Goal: Task Accomplishment & Management: Complete application form

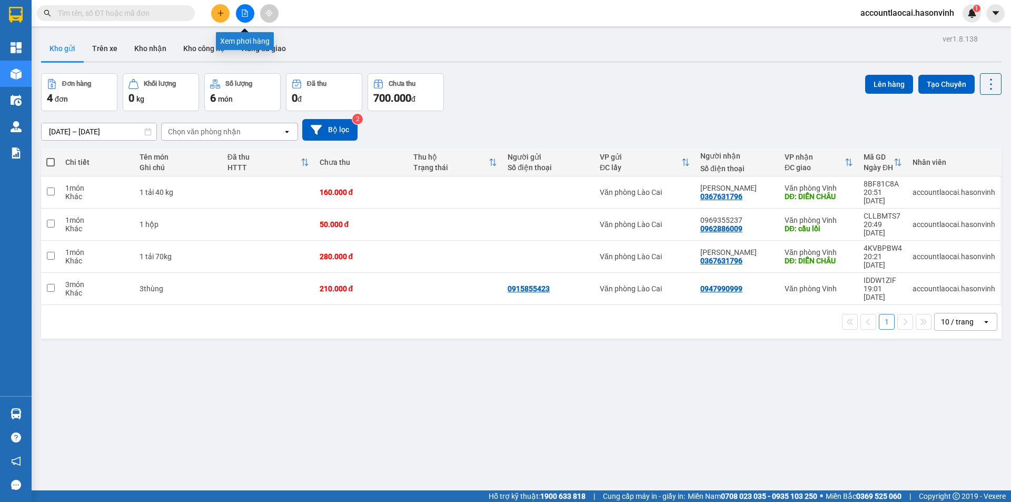
click at [248, 11] on icon "file-add" at bounding box center [244, 12] width 7 height 7
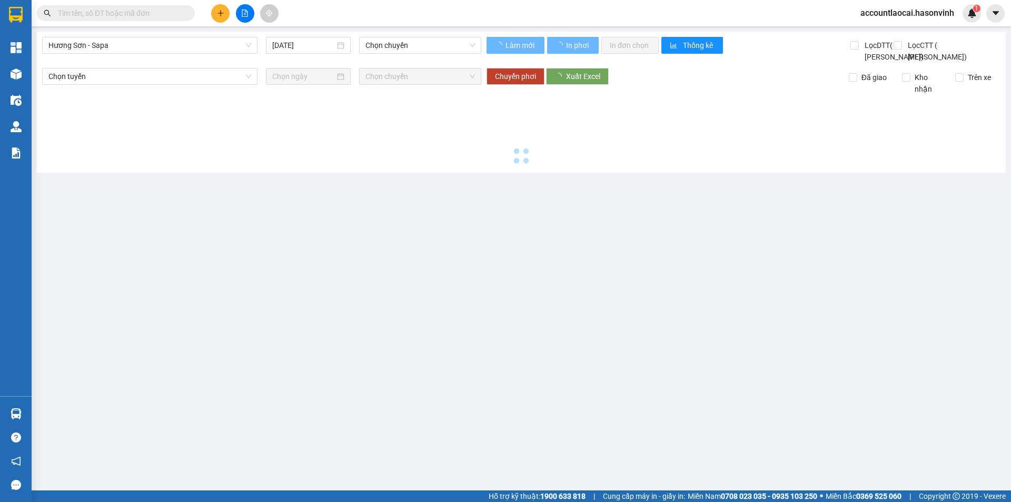
type input "[DATE]"
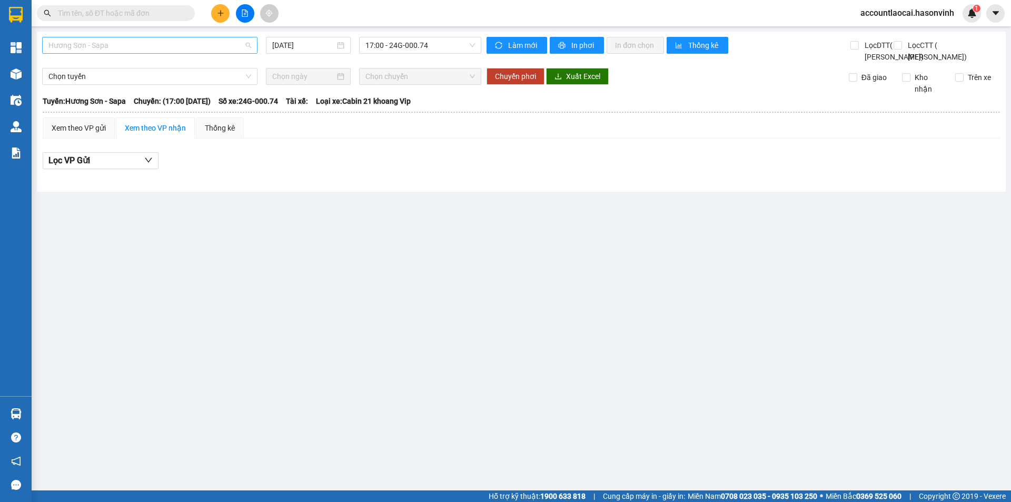
click at [165, 46] on span "Hương Sơn - Sapa" at bounding box center [149, 45] width 203 height 16
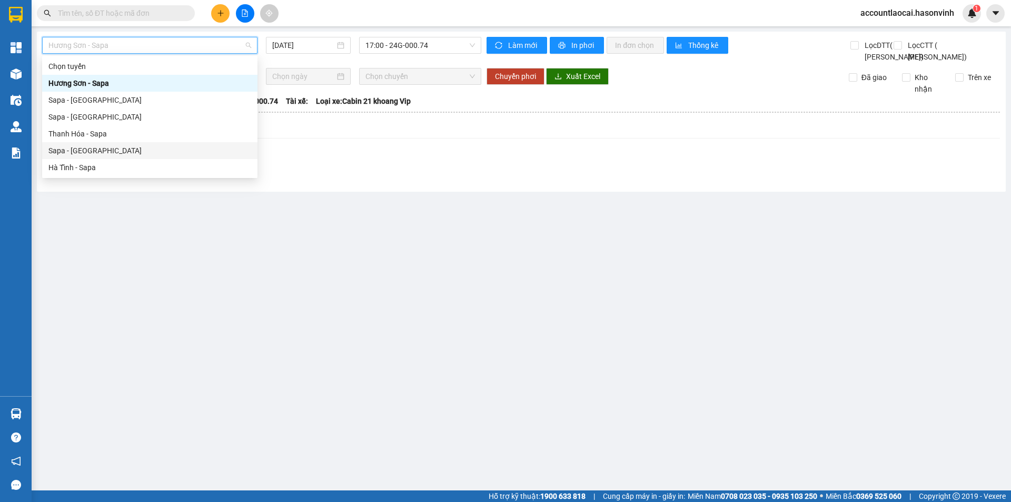
click at [83, 157] on div "Sapa - Hà Tĩnh" at bounding box center [149, 150] width 215 height 17
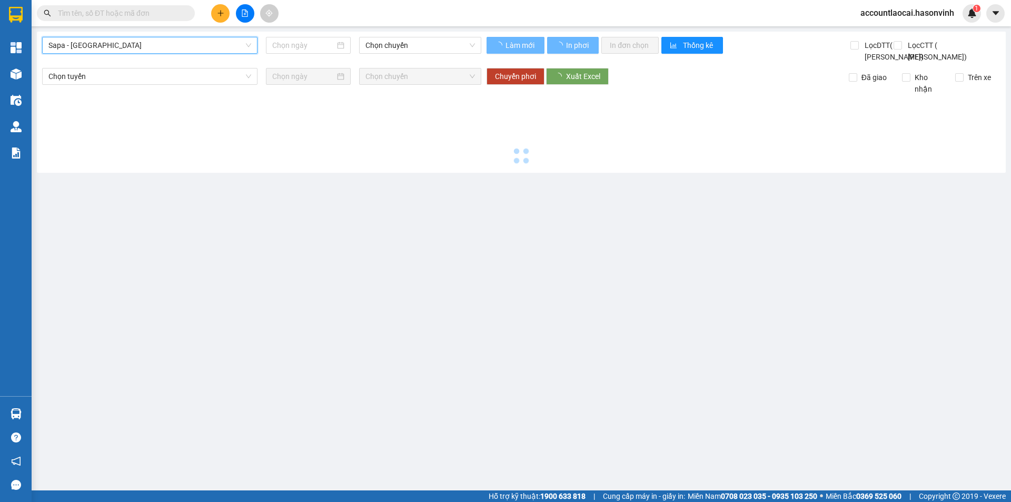
type input "14/08/2025"
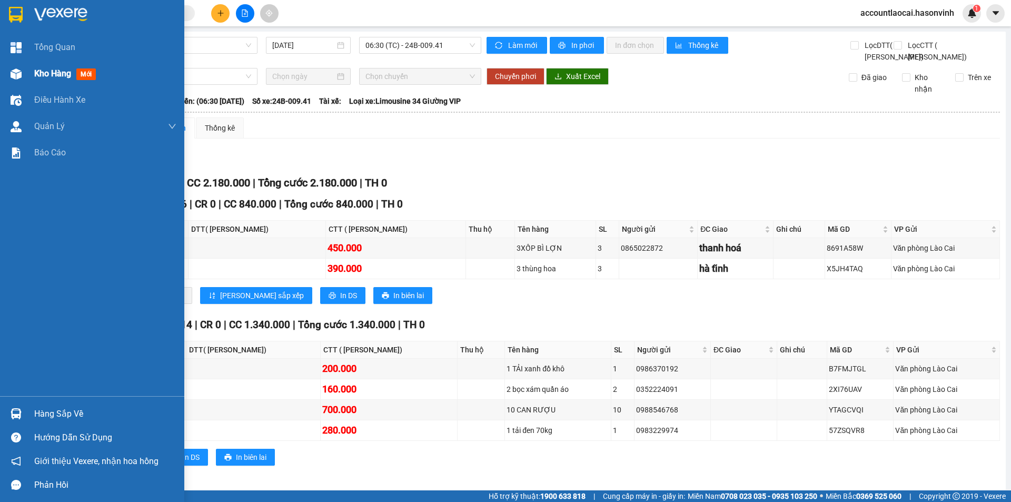
click at [49, 76] on span "Kho hàng" at bounding box center [52, 73] width 37 height 10
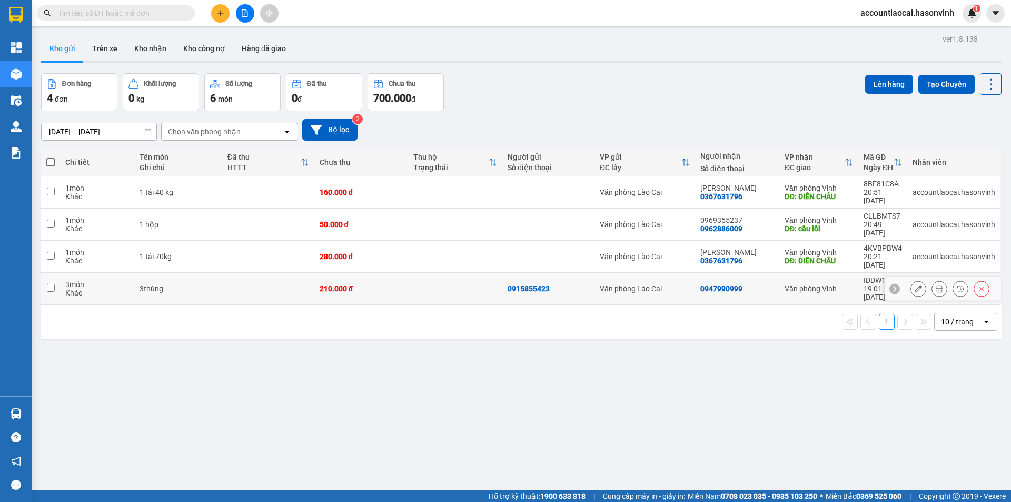
click at [48, 284] on input "checkbox" at bounding box center [51, 288] width 8 height 8
checkbox input "true"
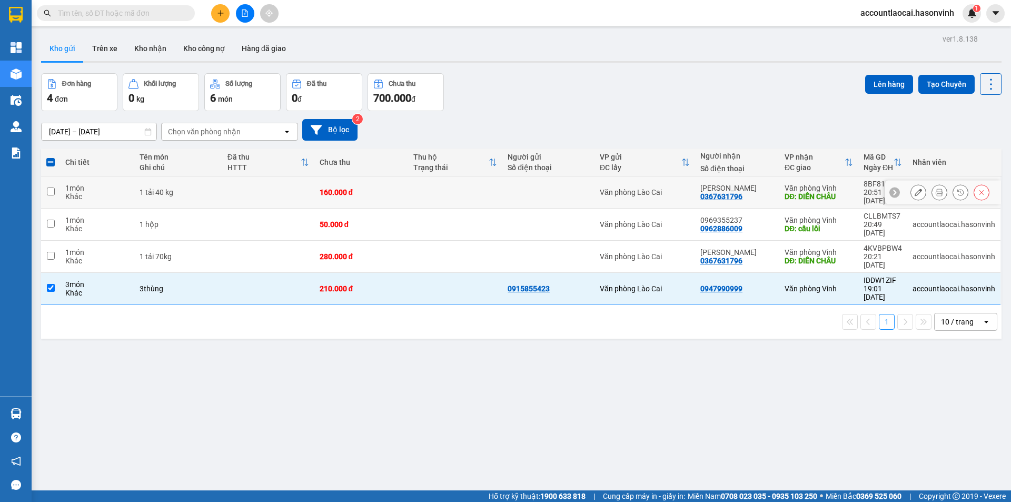
click at [48, 188] on input "checkbox" at bounding box center [51, 192] width 8 height 8
checkbox input "true"
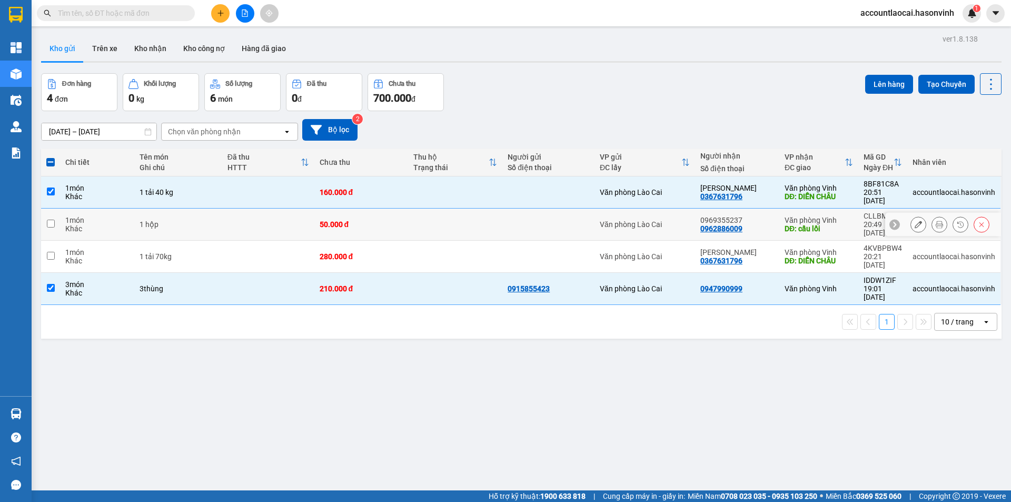
click at [51, 220] on input "checkbox" at bounding box center [51, 224] width 8 height 8
checkbox input "true"
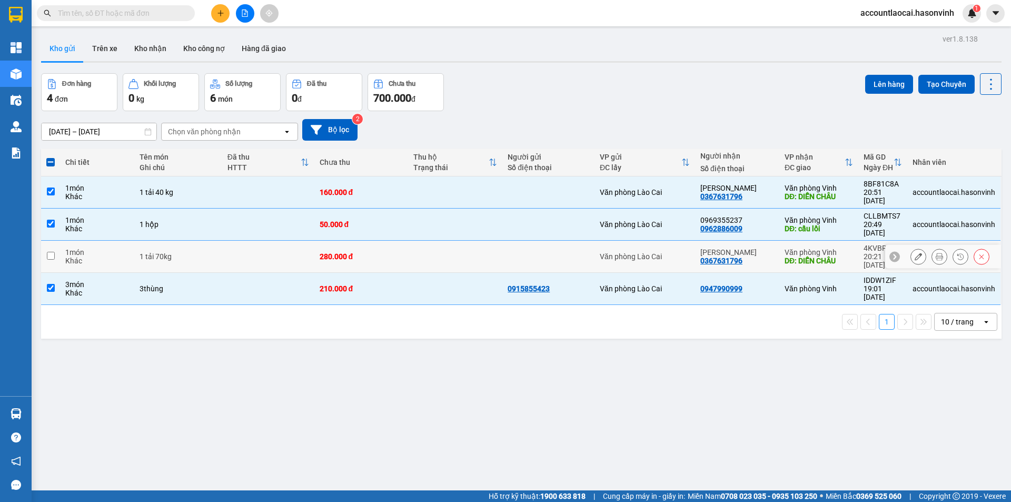
click at [51, 252] on input "checkbox" at bounding box center [51, 256] width 8 height 8
checkbox input "true"
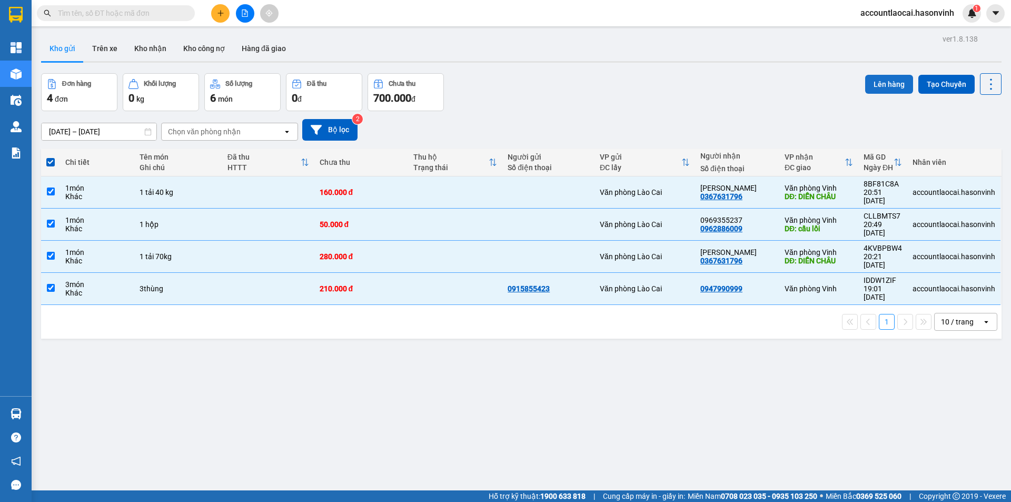
click at [878, 85] on button "Lên hàng" at bounding box center [889, 84] width 48 height 19
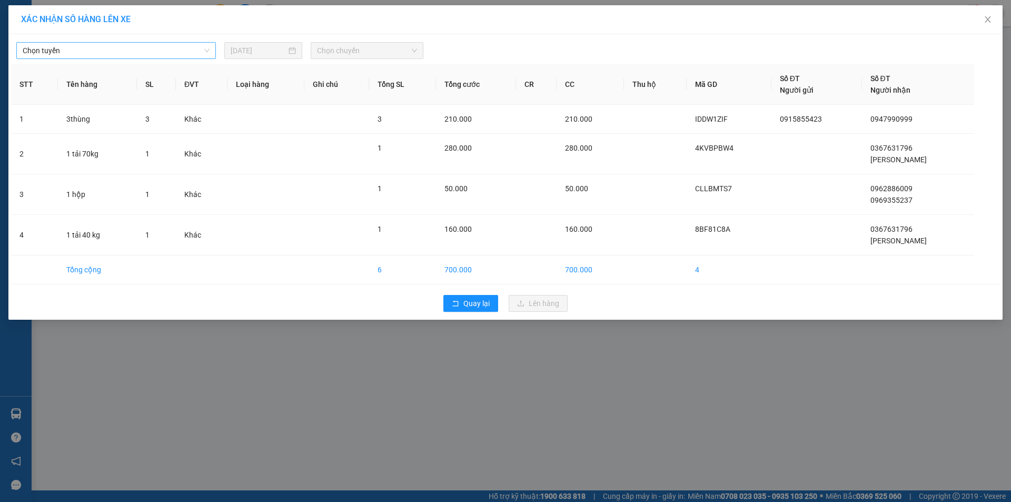
click at [151, 52] on span "Chọn tuyến" at bounding box center [116, 51] width 187 height 16
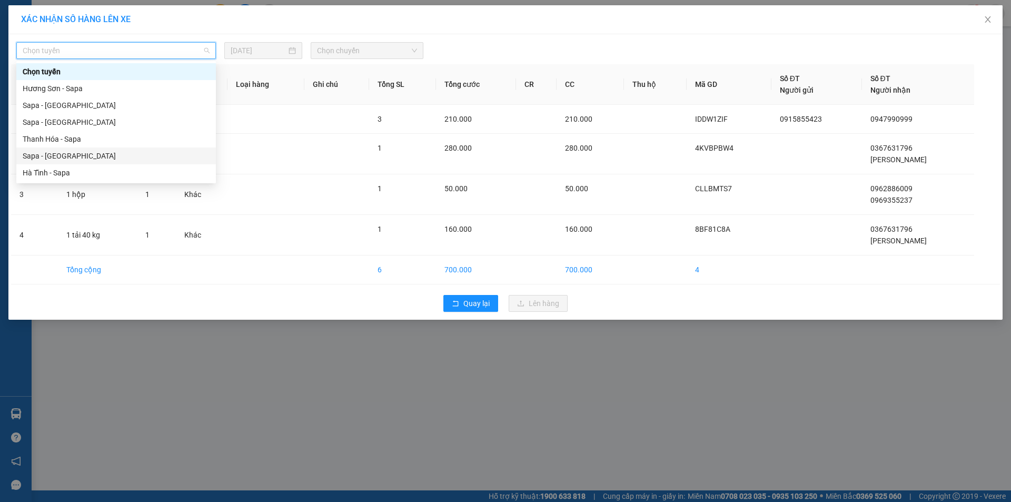
click at [44, 158] on div "Sapa - Hà Tĩnh" at bounding box center [116, 156] width 187 height 12
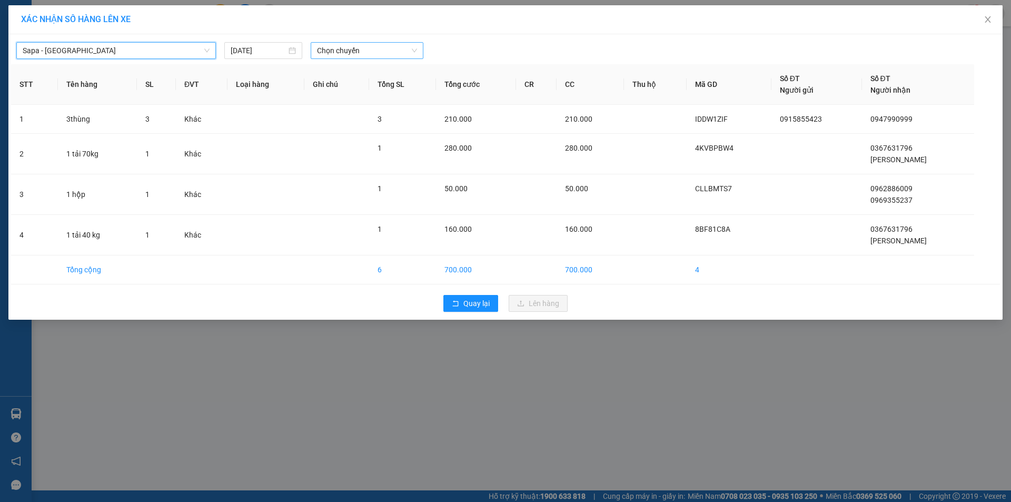
click at [333, 50] on span "Chọn chuyến" at bounding box center [367, 51] width 100 height 16
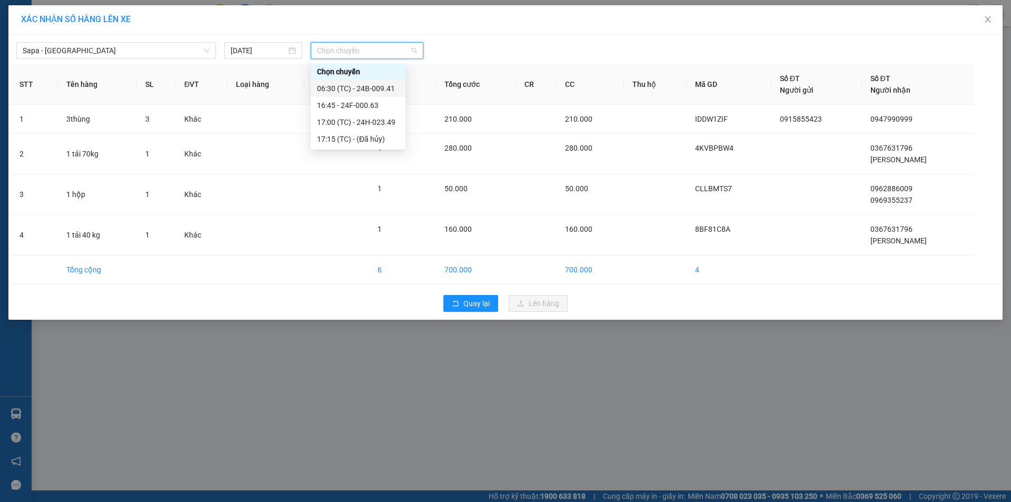
click at [356, 87] on div "06:30 (TC) - 24B-009.41" at bounding box center [358, 89] width 82 height 12
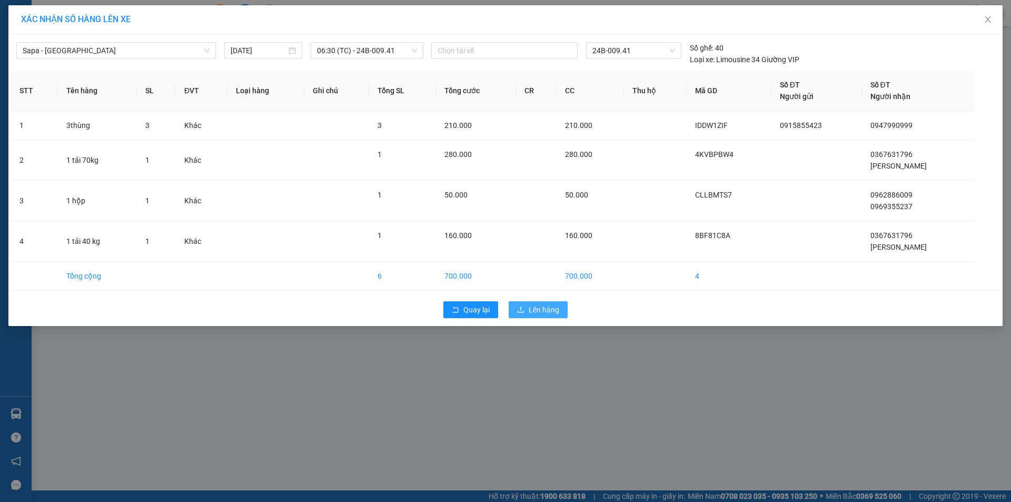
click at [528, 313] on button "Lên hàng" at bounding box center [538, 309] width 59 height 17
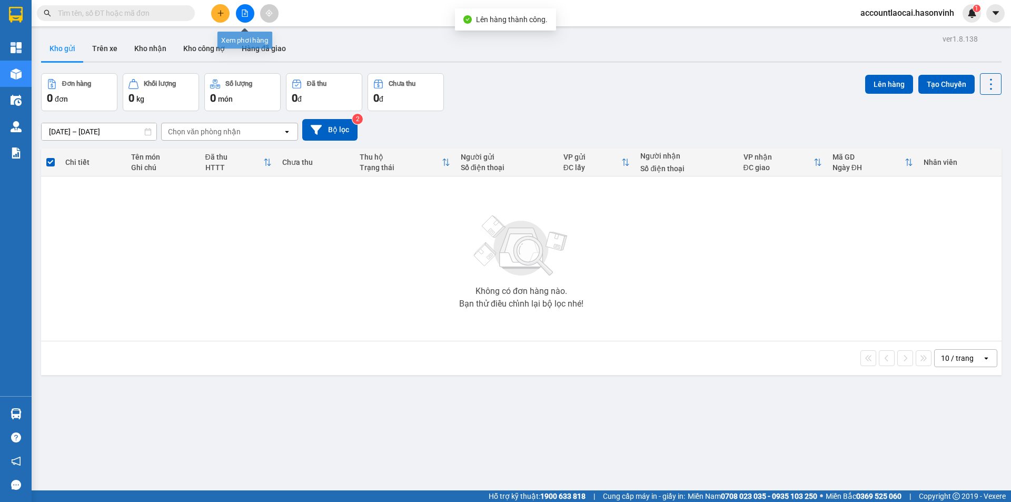
click at [244, 15] on icon "file-add" at bounding box center [244, 12] width 7 height 7
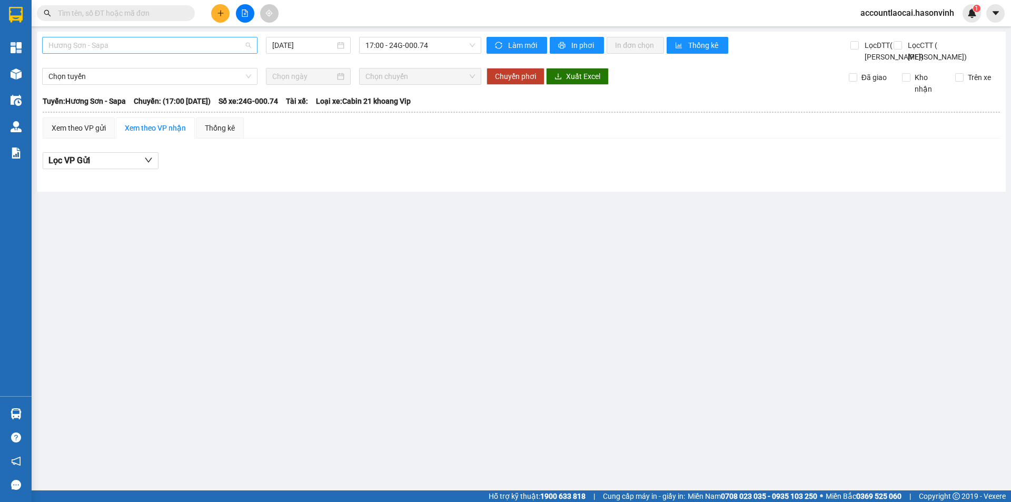
click at [120, 45] on span "Hương Sơn - Sapa" at bounding box center [149, 45] width 203 height 16
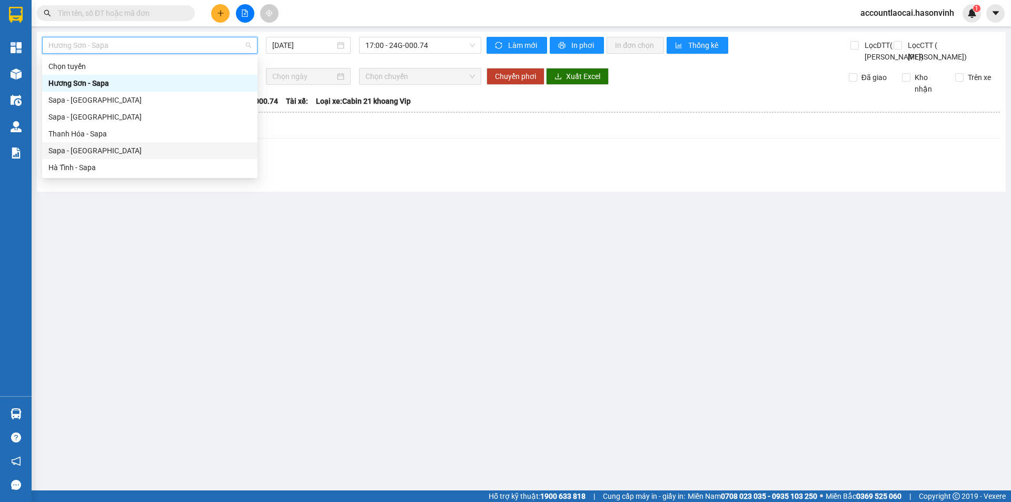
click at [77, 156] on div "Sapa - Hà Tĩnh" at bounding box center [149, 150] width 215 height 17
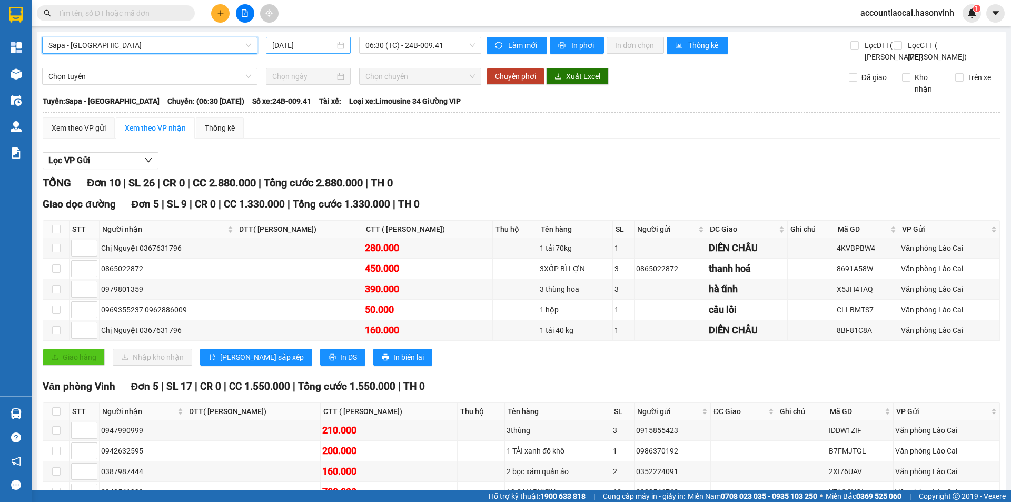
click at [284, 47] on input "14/08/2025" at bounding box center [303, 46] width 63 height 12
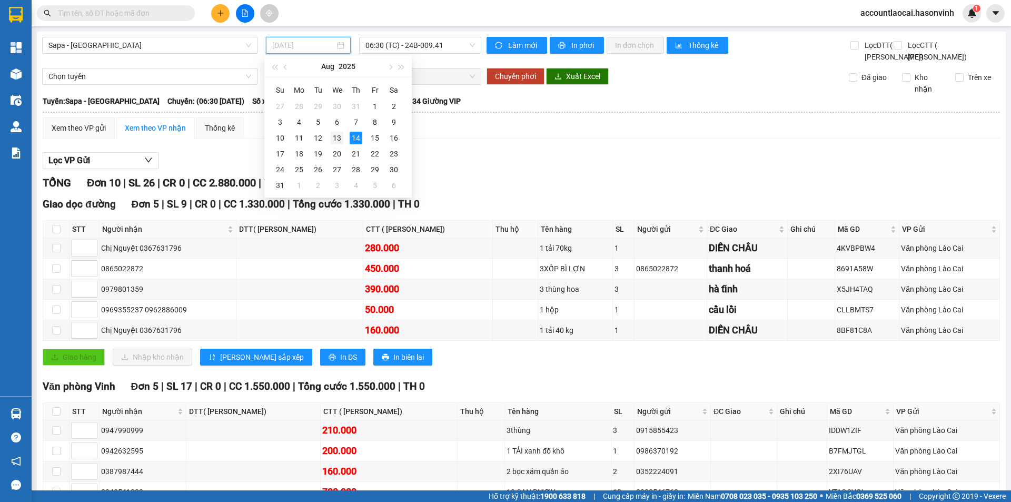
click at [337, 138] on div "13" at bounding box center [337, 138] width 13 height 13
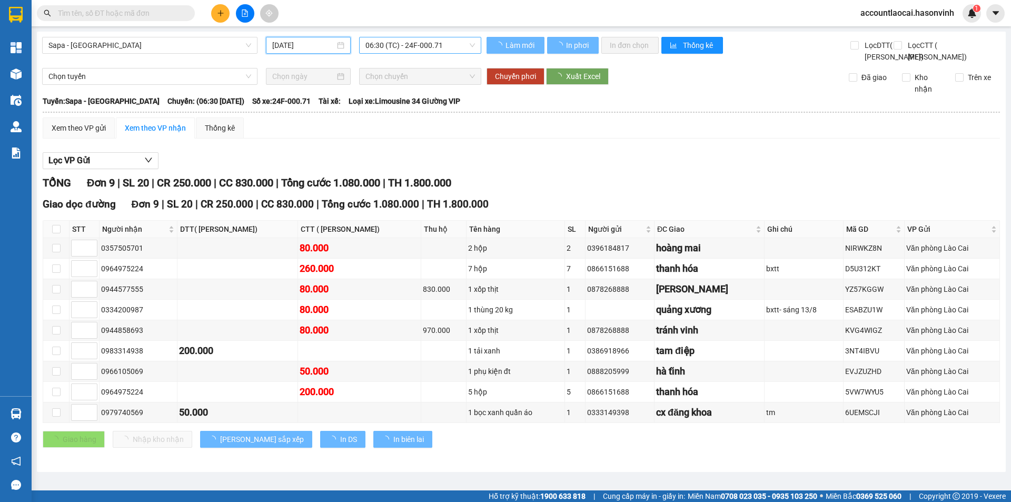
click at [427, 42] on span "06:30 (TC) - 24F-000.71" at bounding box center [421, 45] width 110 height 16
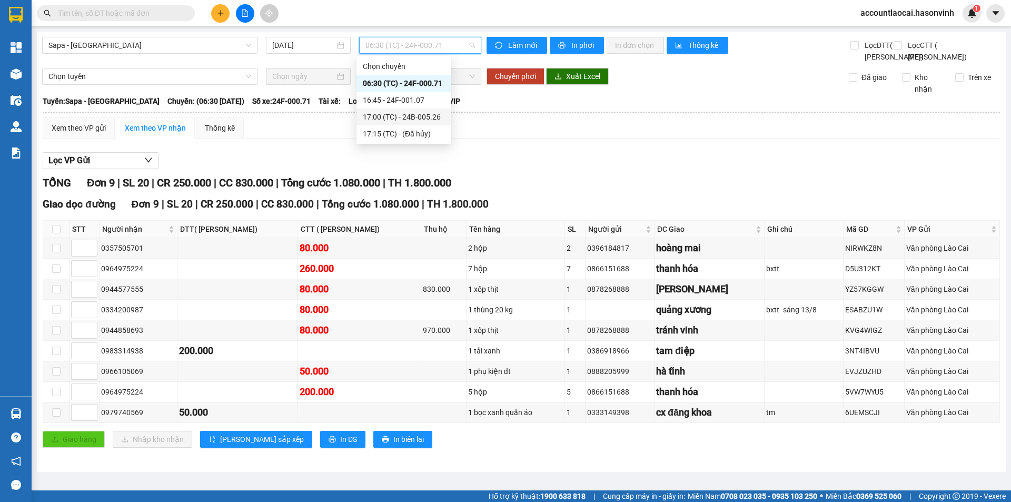
click at [418, 116] on div "17:00 (TC) - 24B-005.26" at bounding box center [404, 117] width 82 height 12
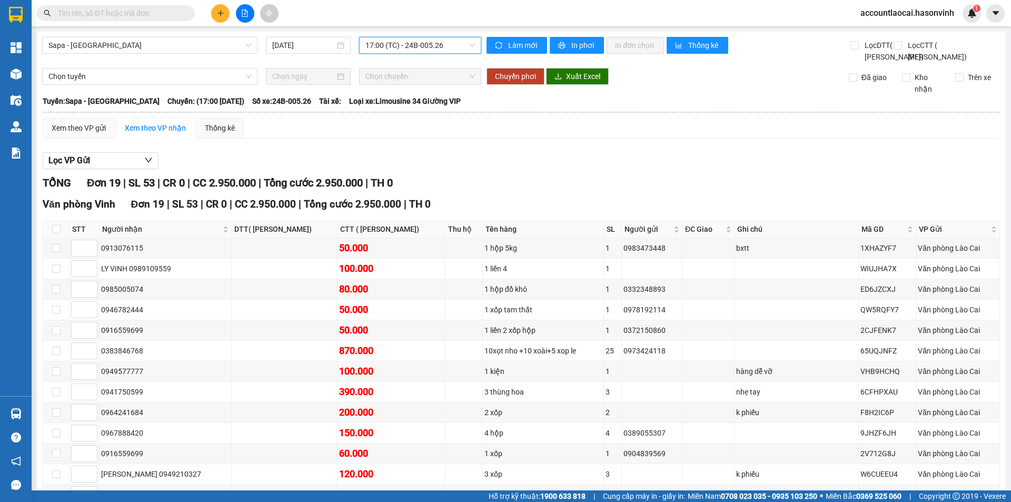
click at [426, 41] on span "17:00 (TC) - 24B-005.26" at bounding box center [421, 45] width 110 height 16
click at [417, 102] on div "16:45 - 24F-001.07" at bounding box center [404, 100] width 82 height 12
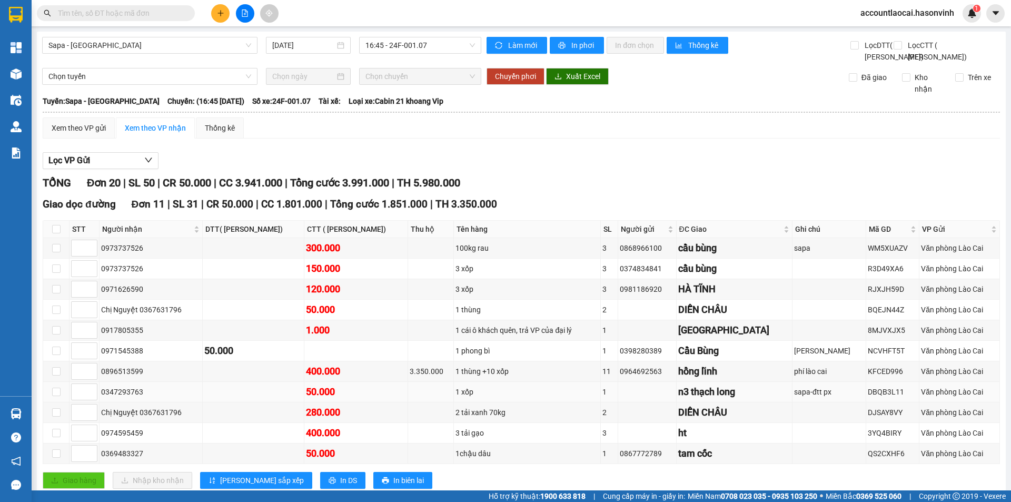
click at [358, 399] on div "50.000" at bounding box center [356, 392] width 100 height 15
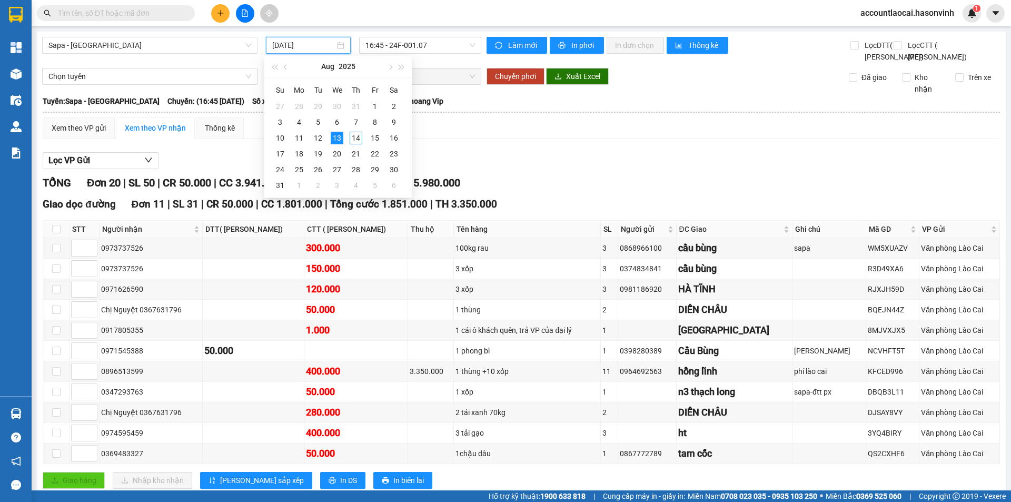
click at [307, 42] on input "13/08/2025" at bounding box center [303, 46] width 63 height 12
click at [303, 143] on div "11" at bounding box center [299, 138] width 13 height 13
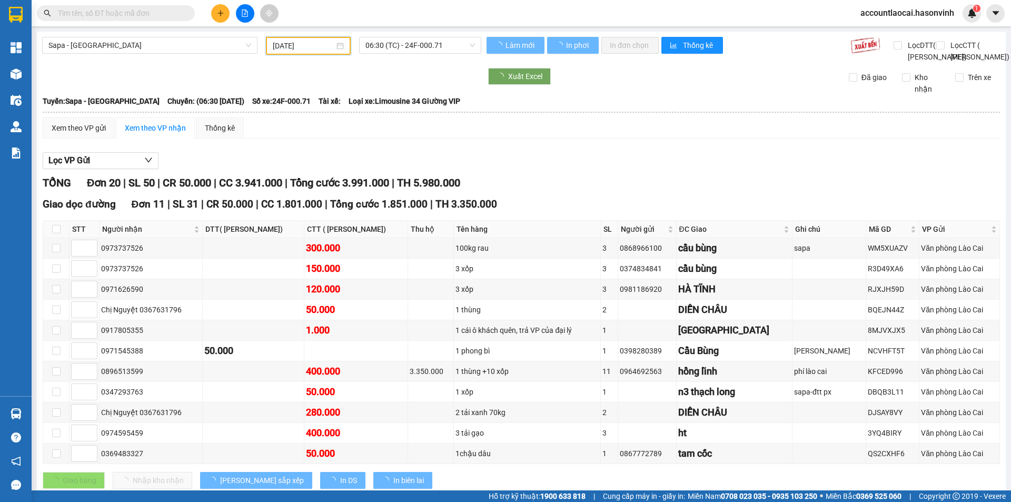
click at [324, 45] on input "11/08/2025" at bounding box center [304, 46] width 62 height 12
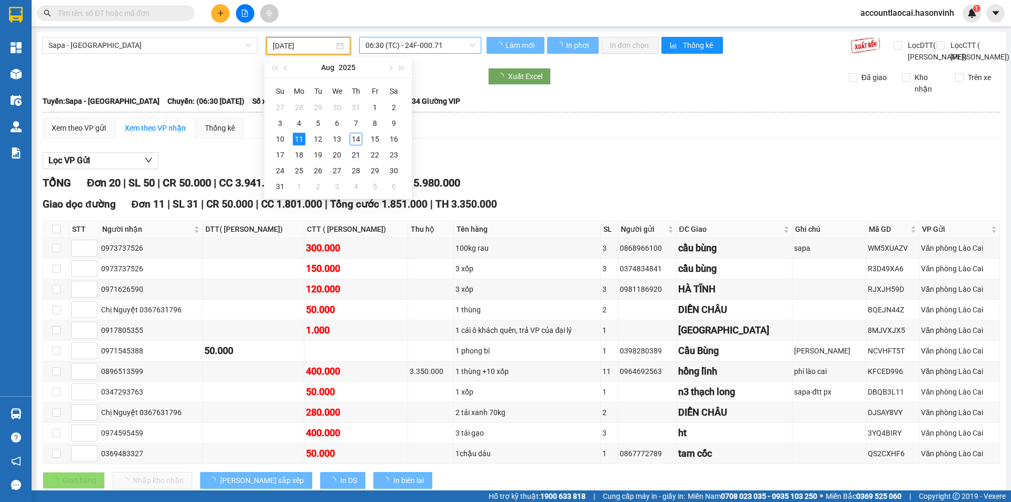
click at [422, 48] on span "06:30 (TC) - 24F-000.71" at bounding box center [421, 45] width 110 height 16
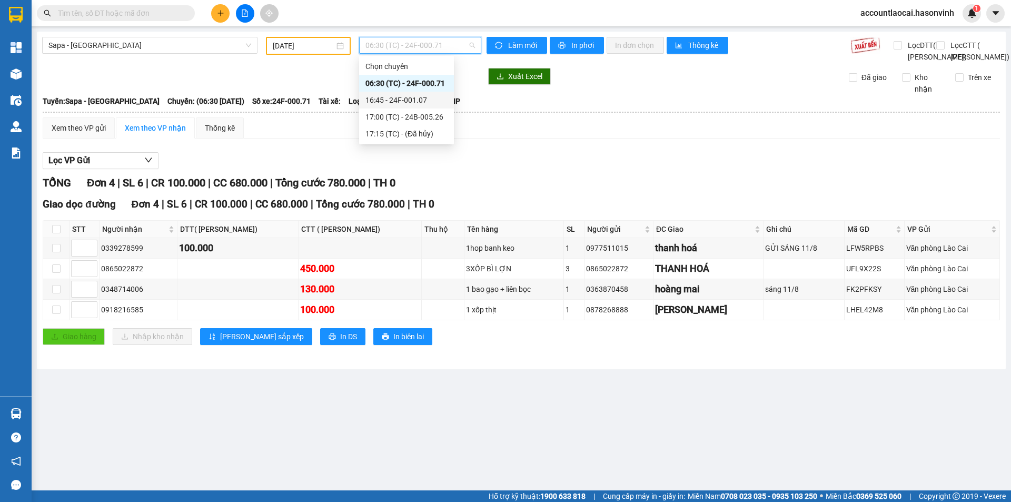
click at [425, 102] on div "16:45 - 24F-001.07" at bounding box center [407, 100] width 82 height 12
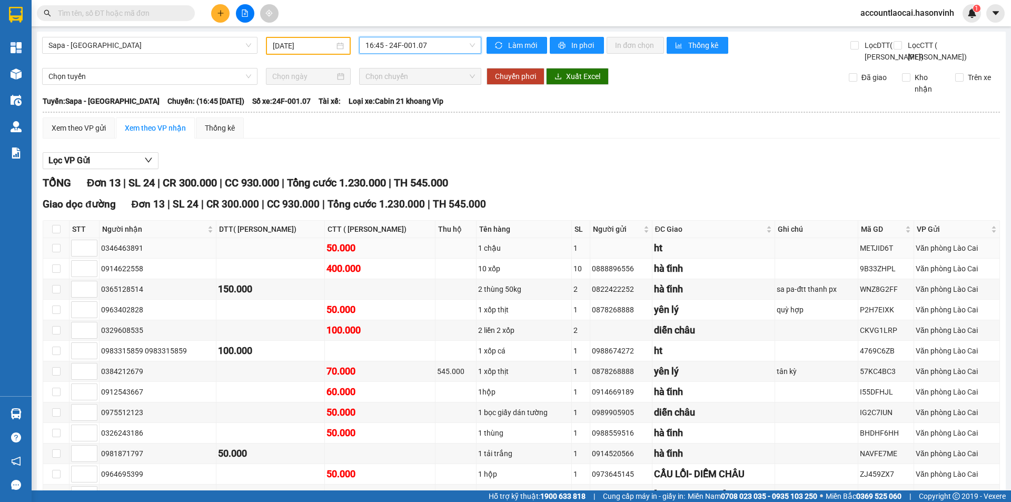
scroll to position [92, 0]
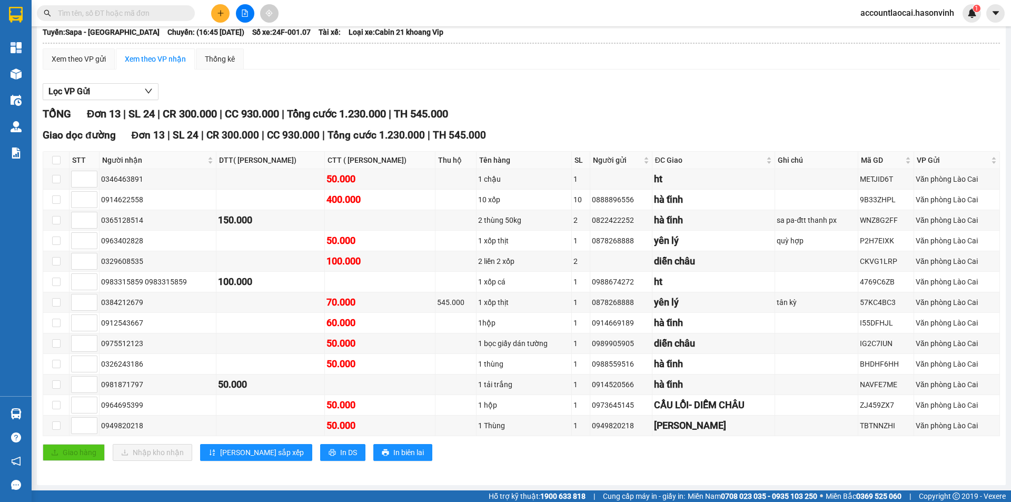
click at [246, 15] on icon "file-add" at bounding box center [244, 12] width 7 height 7
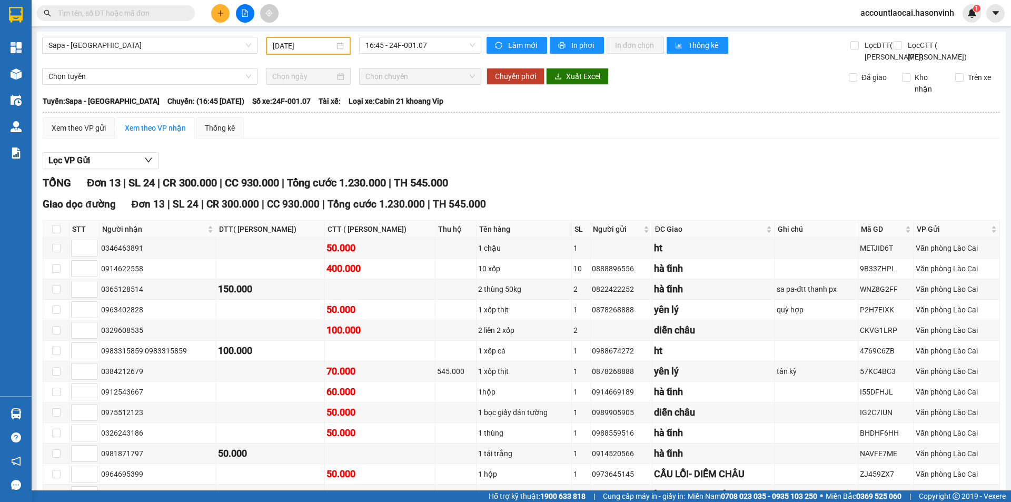
click at [288, 46] on input "11/08/2025" at bounding box center [304, 46] width 62 height 12
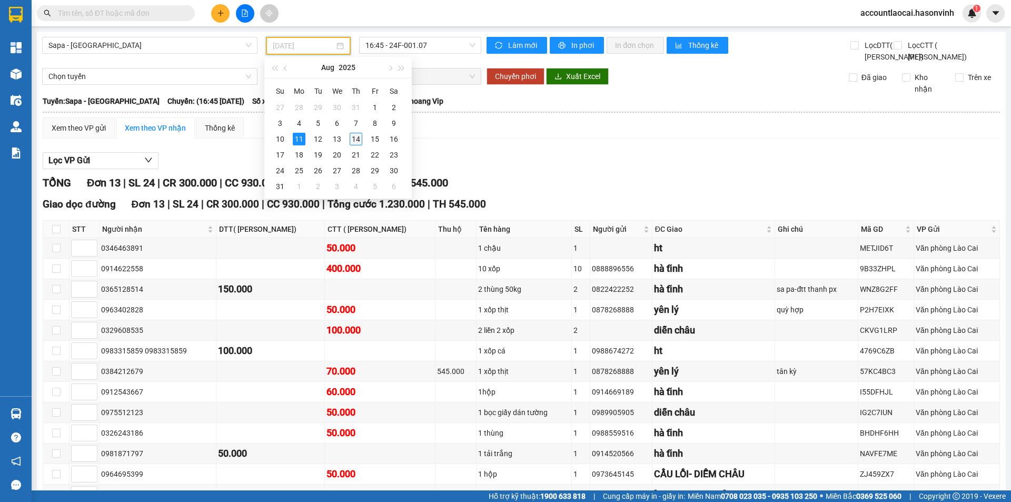
click at [354, 139] on div "14" at bounding box center [356, 139] width 13 height 13
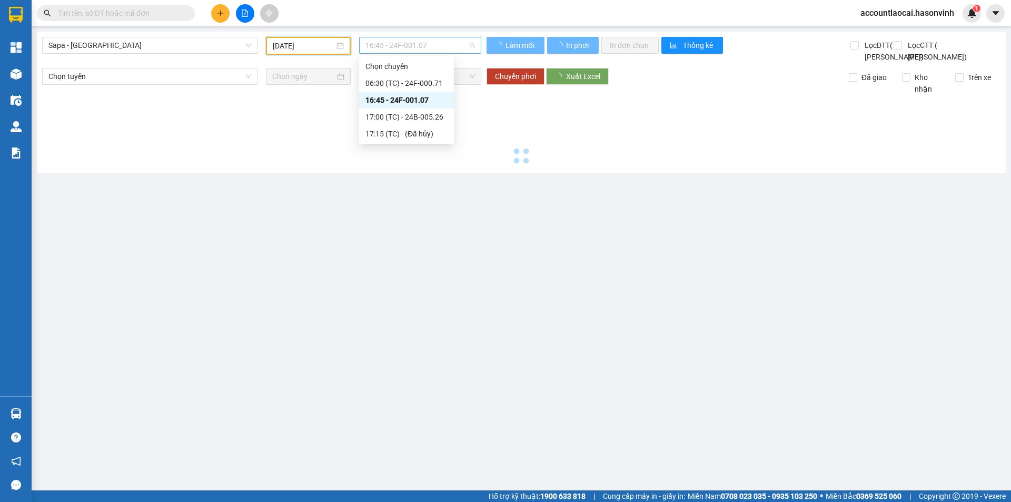
click at [425, 45] on span "16:45 - 24F-001.07" at bounding box center [421, 45] width 110 height 16
type input "14/08/2025"
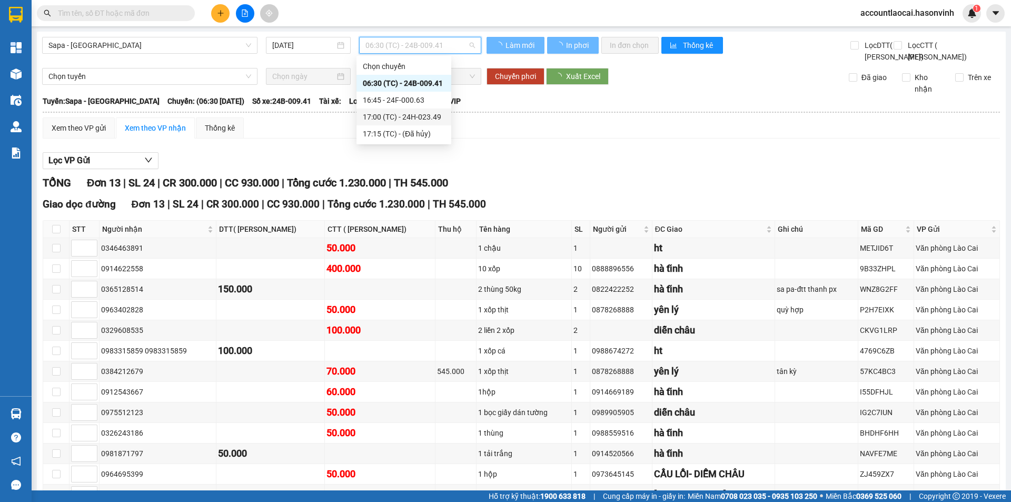
click at [418, 113] on div "17:00 (TC) - 24H-023.49" at bounding box center [404, 117] width 82 height 12
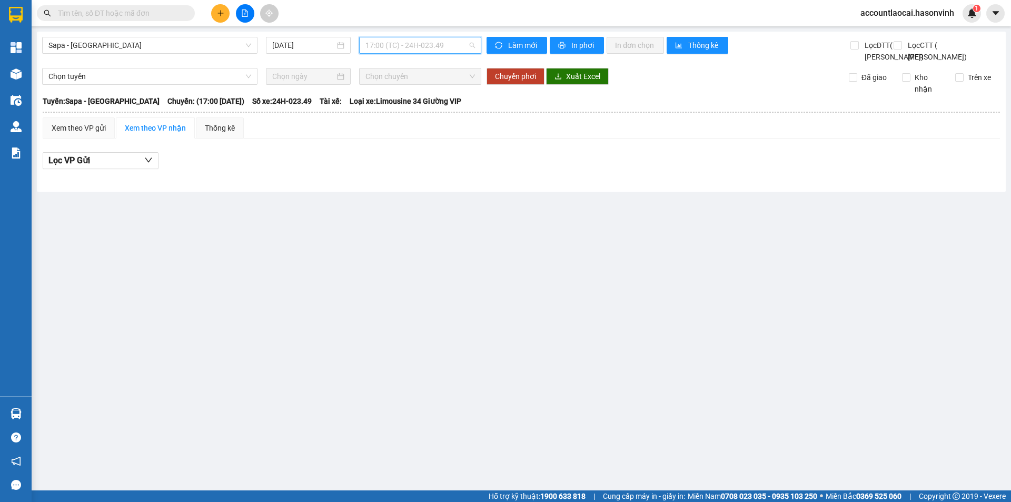
click at [430, 43] on span "17:00 (TC) - 24H-023.49" at bounding box center [421, 45] width 110 height 16
click at [418, 100] on div "16:45 - 24F-000.63" at bounding box center [407, 100] width 82 height 12
click at [146, 46] on span "Sapa - Hà Tĩnh" at bounding box center [149, 45] width 203 height 16
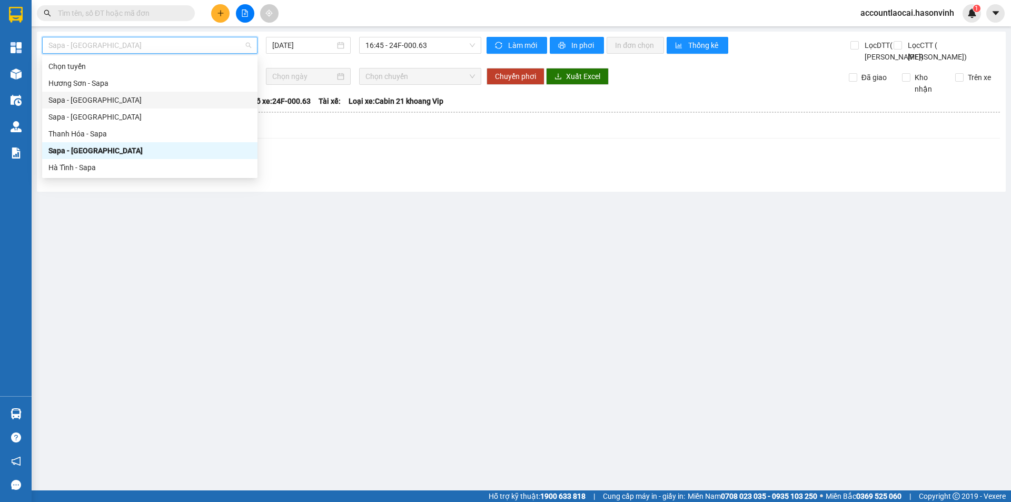
click at [80, 104] on div "Sapa - Hương Sơn" at bounding box center [149, 100] width 203 height 12
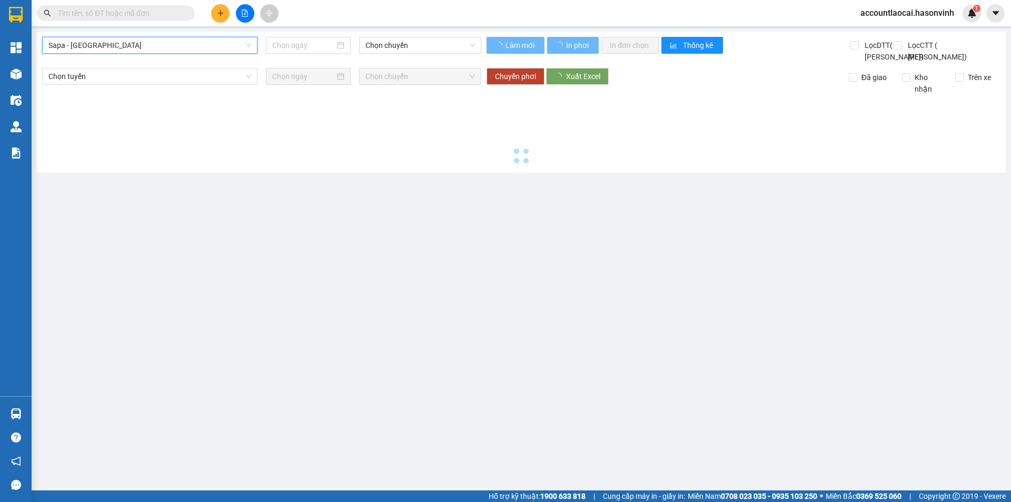
type input "14/08/2025"
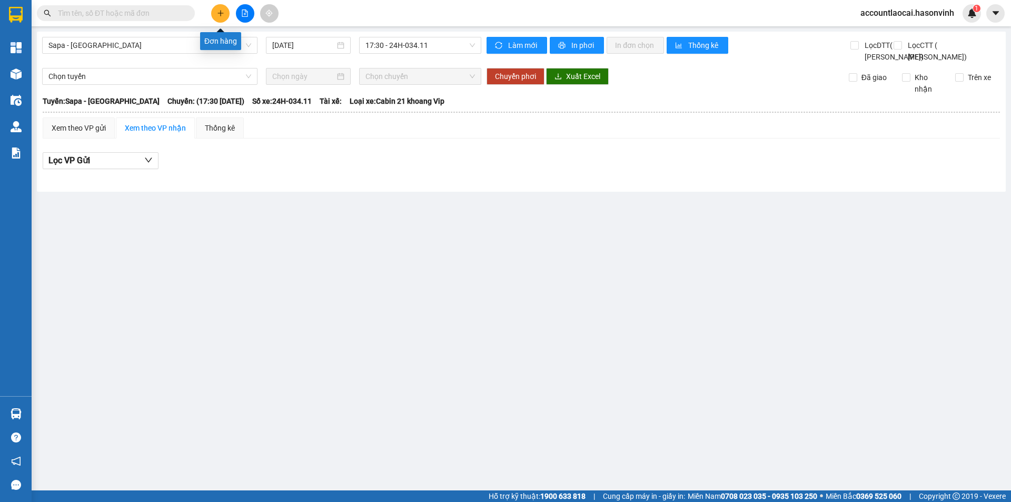
click at [224, 11] on button at bounding box center [220, 13] width 18 height 18
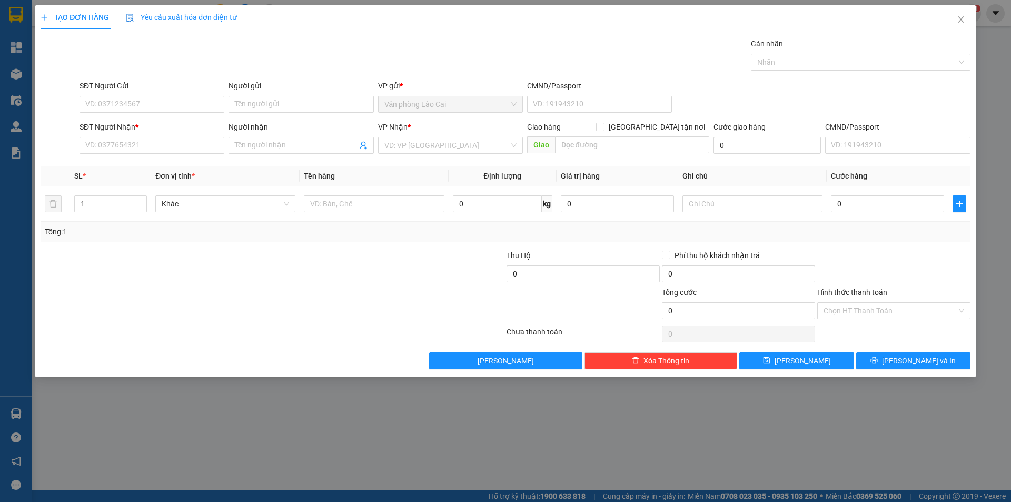
click at [116, 95] on div "SĐT Người Gửi" at bounding box center [152, 88] width 145 height 16
click at [119, 107] on input "SĐT Người Gửi" at bounding box center [152, 104] width 145 height 17
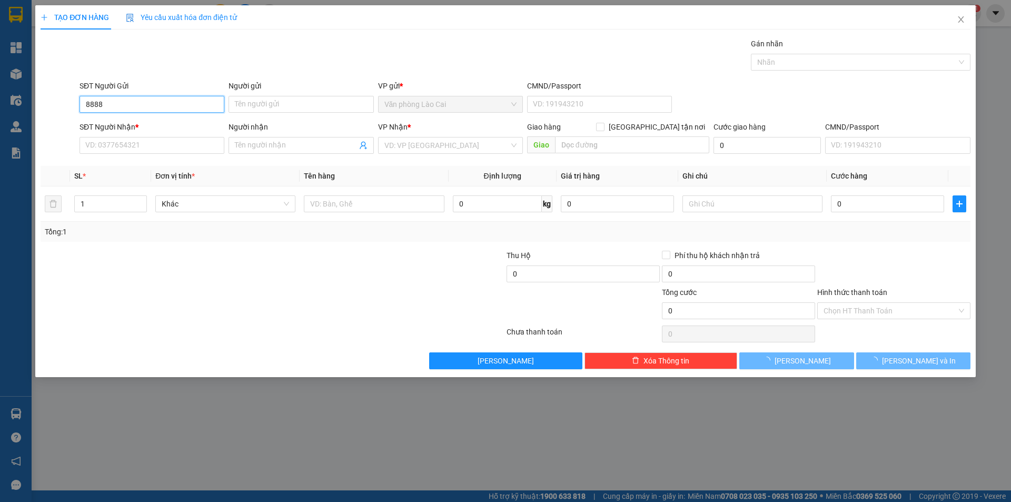
click at [119, 107] on input "8888" at bounding box center [152, 104] width 145 height 17
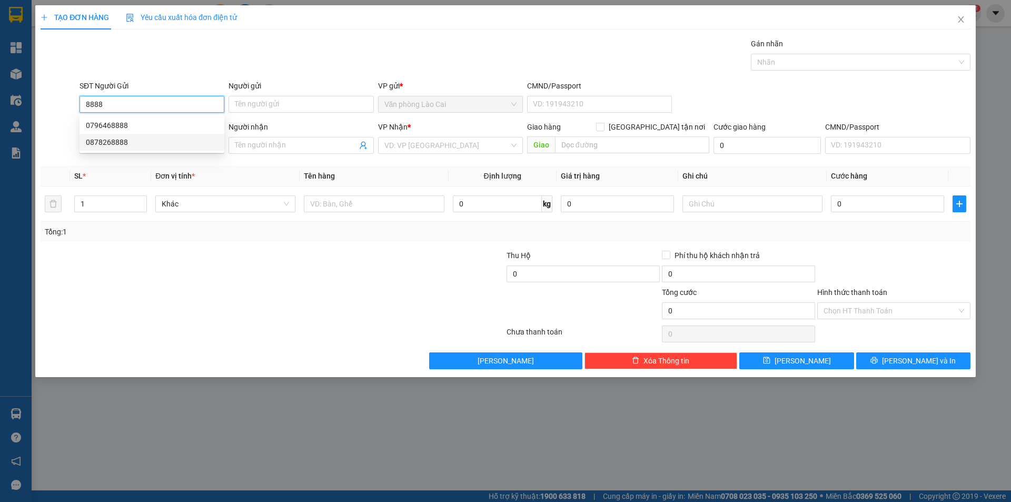
click at [112, 139] on div "0878268888" at bounding box center [152, 142] width 132 height 12
type input "0878268888"
type input "0944858693"
type input "tránh vinh"
type input "970.000"
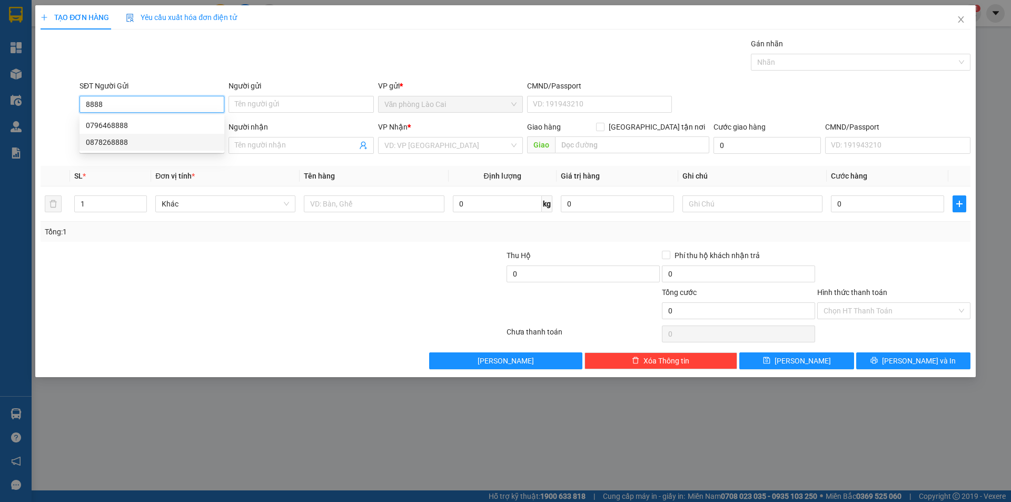
type input "15.000"
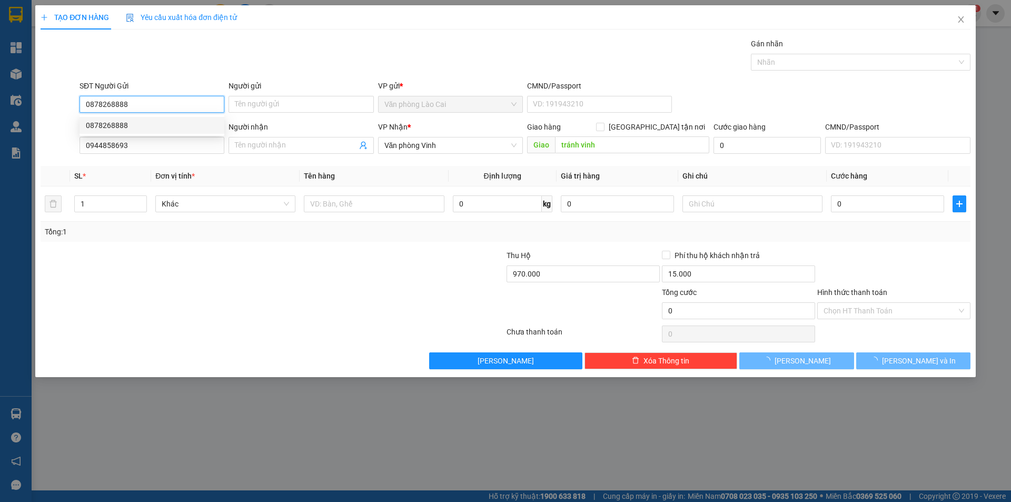
type input "80.000"
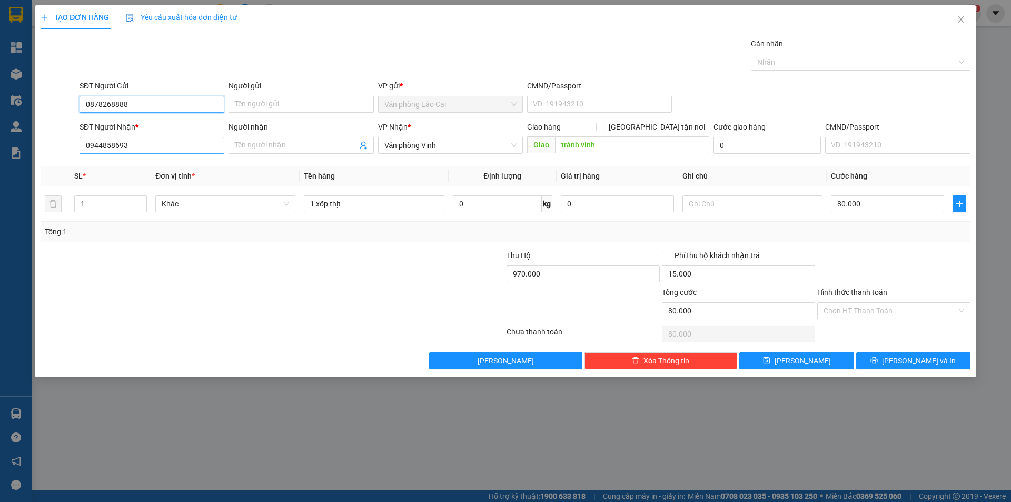
type input "0878268888"
drag, startPoint x: 134, startPoint y: 147, endPoint x: 38, endPoint y: 162, distance: 96.6
click at [38, 162] on div "TẠO ĐƠN HÀNG Yêu cầu xuất hóa đơn điện tử Transit Pickup Surcharge Ids Transit …" at bounding box center [505, 191] width 941 height 372
type input "0346398899"
click at [606, 145] on input "tránh vinh" at bounding box center [632, 144] width 154 height 17
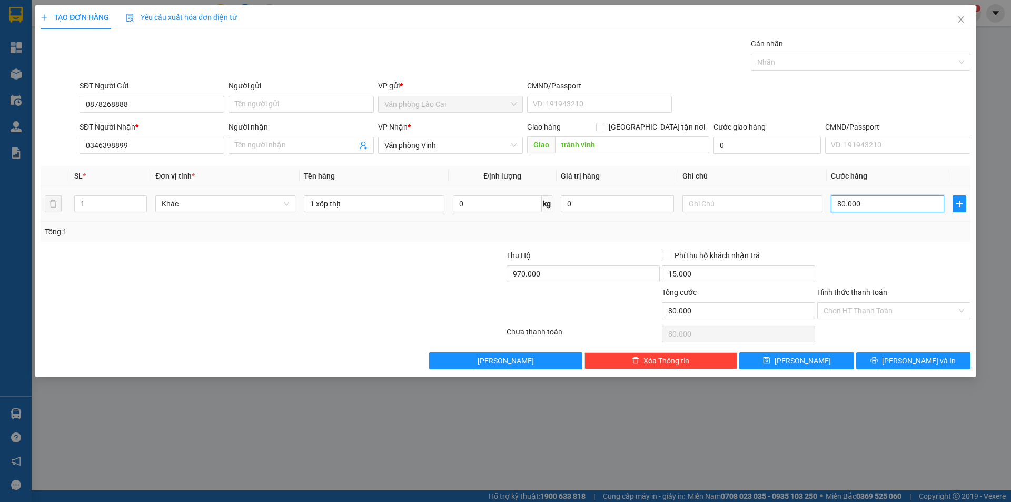
click at [877, 201] on input "80.000" at bounding box center [887, 203] width 113 height 17
click at [584, 272] on input "970.000" at bounding box center [583, 273] width 153 height 17
type input "685.000"
click at [862, 202] on input "80.000" at bounding box center [887, 203] width 113 height 17
type input "5"
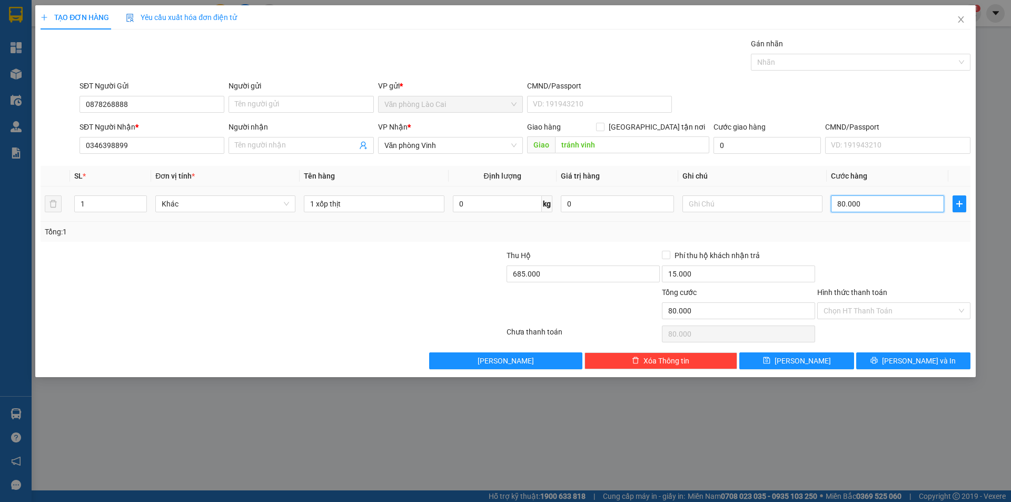
type input "5"
type input "50"
type input "500"
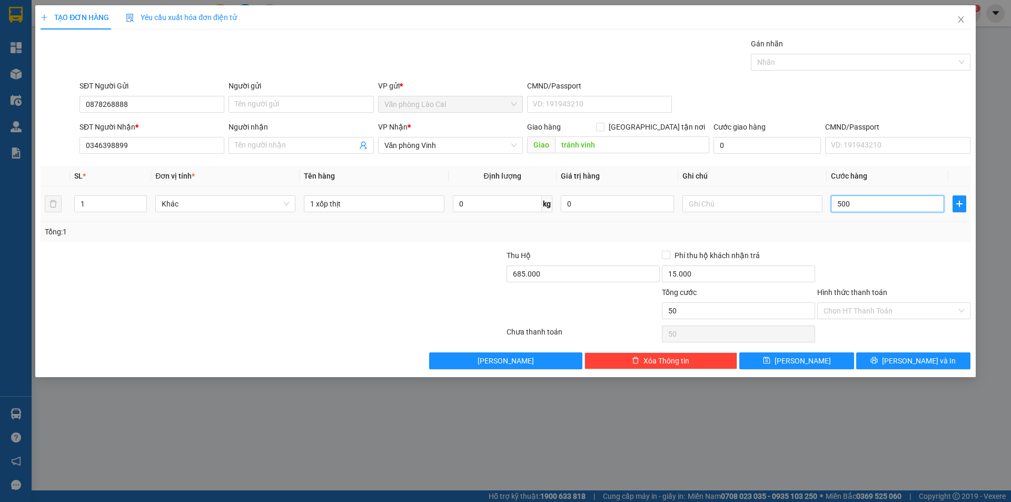
type input "500"
type input "5.000"
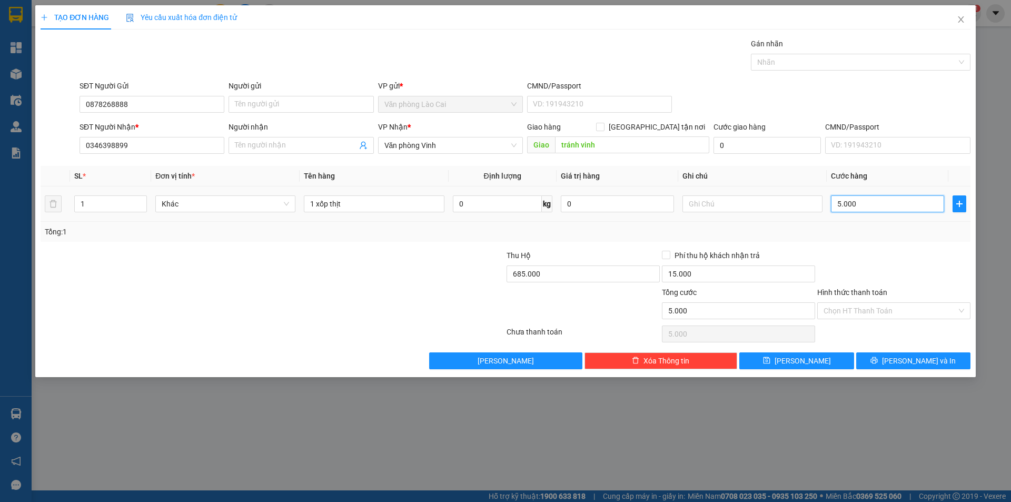
type input "50.000"
click at [905, 364] on span "Lưu và In" at bounding box center [919, 361] width 74 height 12
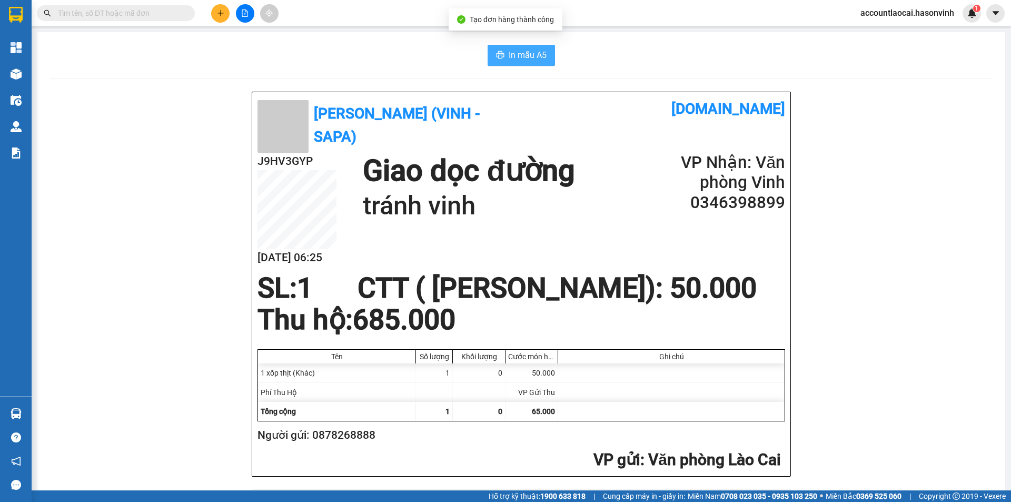
click at [534, 47] on button "In mẫu A5" at bounding box center [521, 55] width 67 height 21
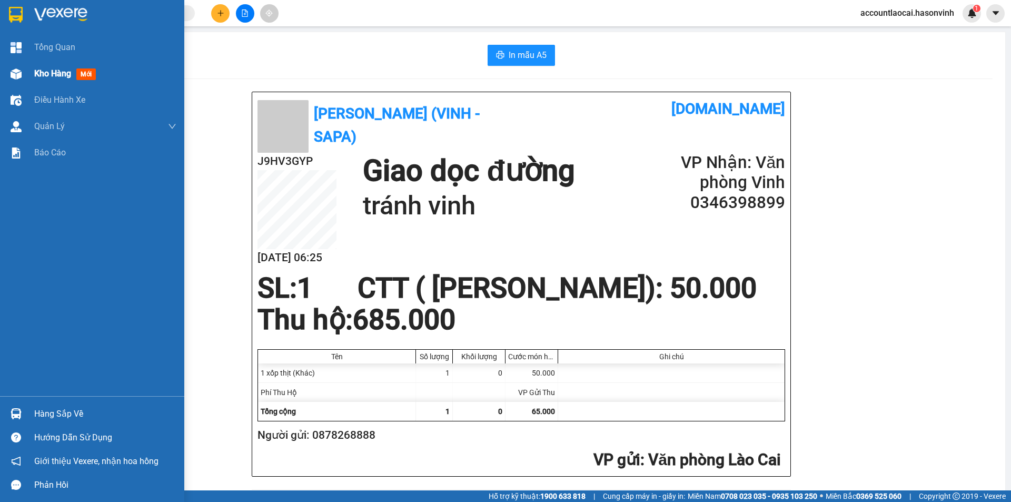
click at [44, 74] on span "Kho hàng" at bounding box center [52, 73] width 37 height 10
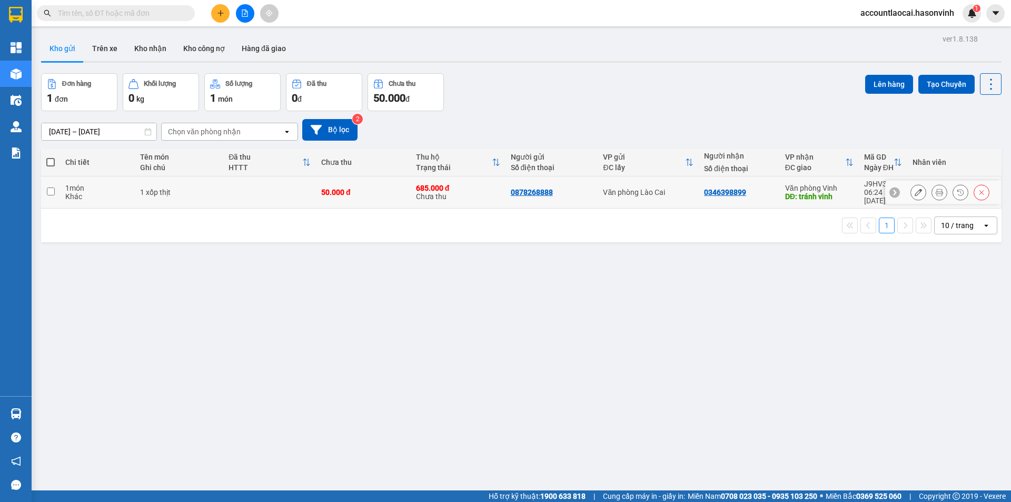
click at [53, 188] on input "checkbox" at bounding box center [51, 192] width 8 height 8
checkbox input "true"
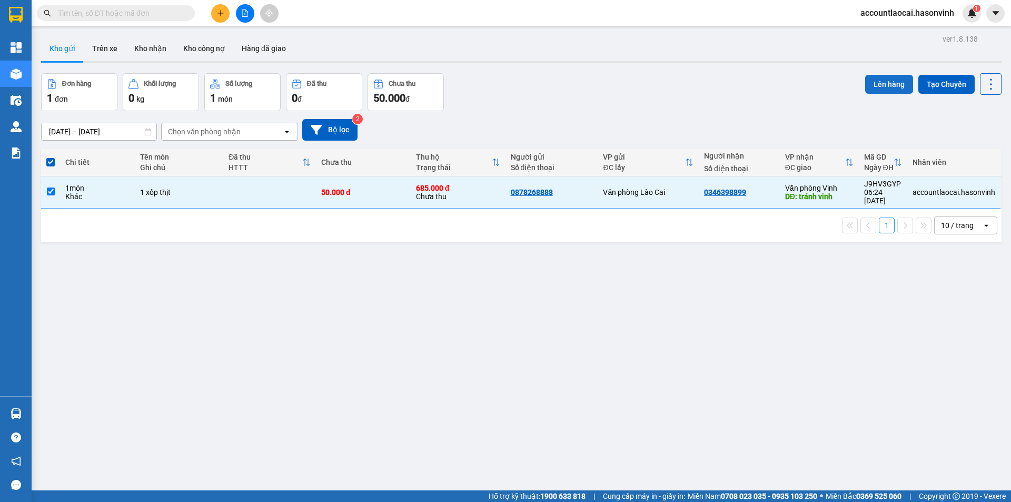
click at [880, 90] on button "Lên hàng" at bounding box center [889, 84] width 48 height 19
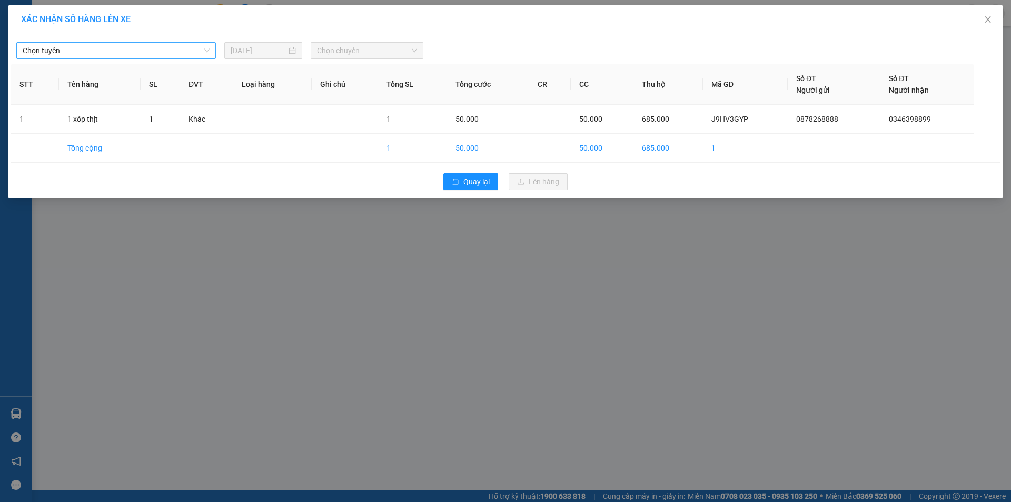
click at [108, 46] on span "Chọn tuyến" at bounding box center [116, 51] width 187 height 16
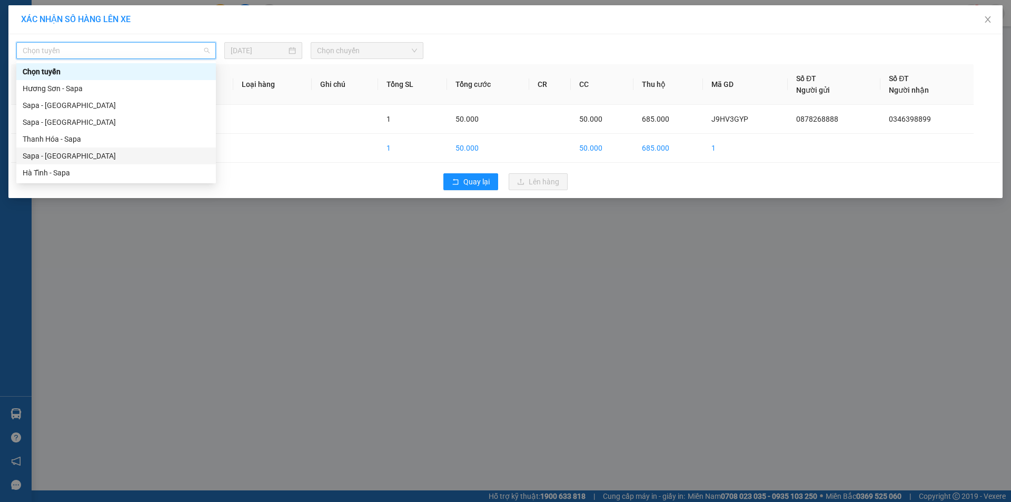
click at [43, 157] on div "Sapa - Hà Tĩnh" at bounding box center [116, 156] width 187 height 12
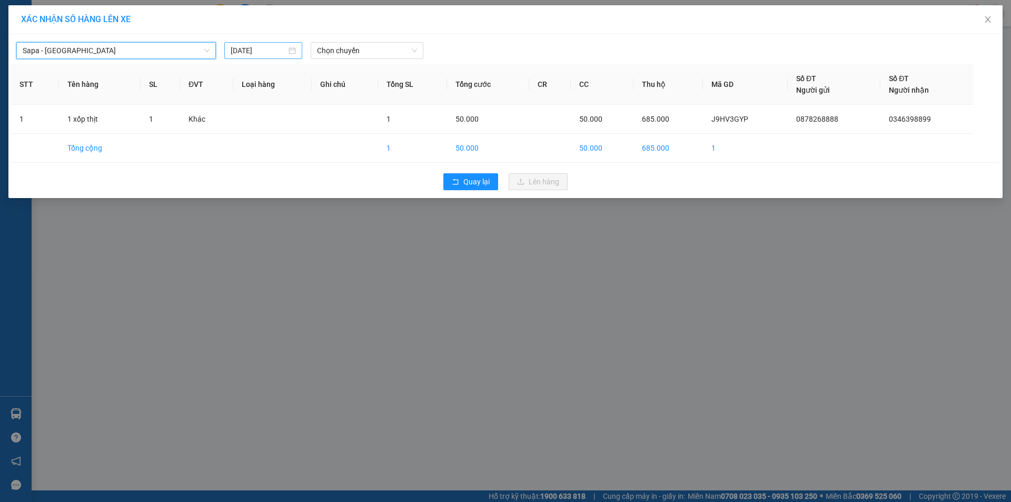
click at [258, 53] on input "13/08/2025" at bounding box center [259, 51] width 56 height 12
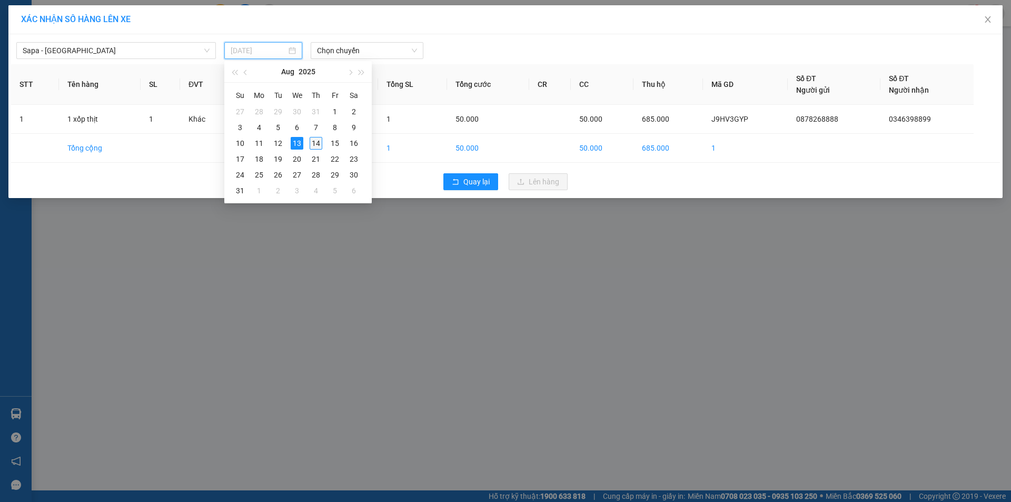
click at [317, 138] on div "14" at bounding box center [316, 143] width 13 height 13
type input "14/08/2025"
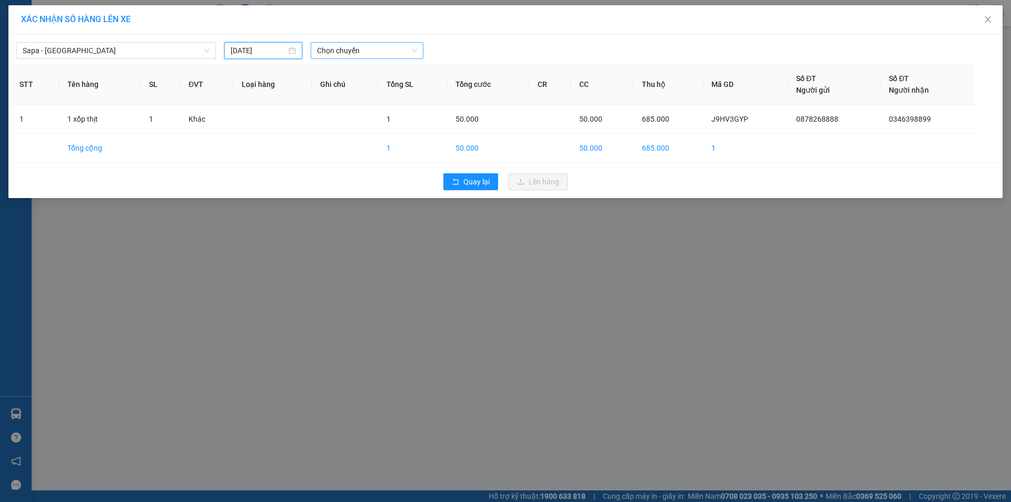
click at [368, 43] on span "Chọn chuyến" at bounding box center [367, 51] width 100 height 16
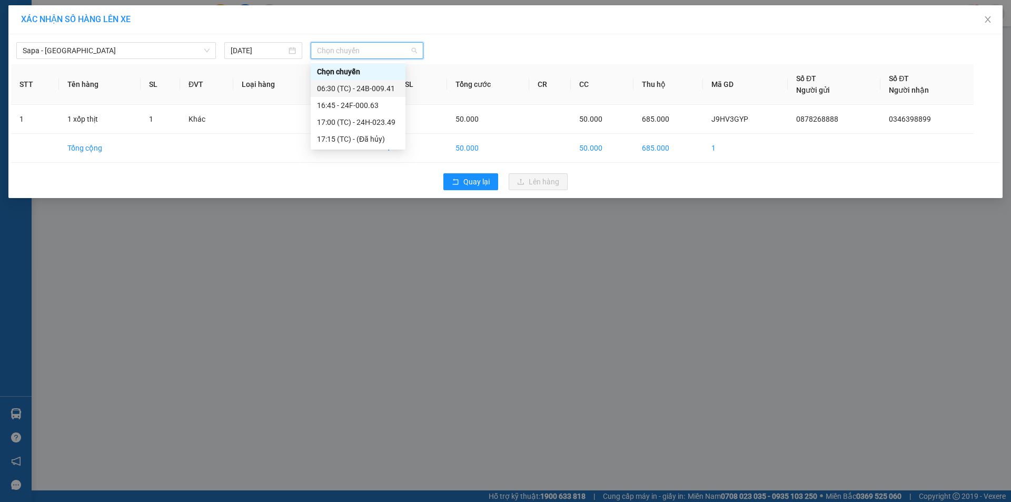
click at [350, 92] on div "06:30 (TC) - 24B-009.41" at bounding box center [358, 89] width 82 height 12
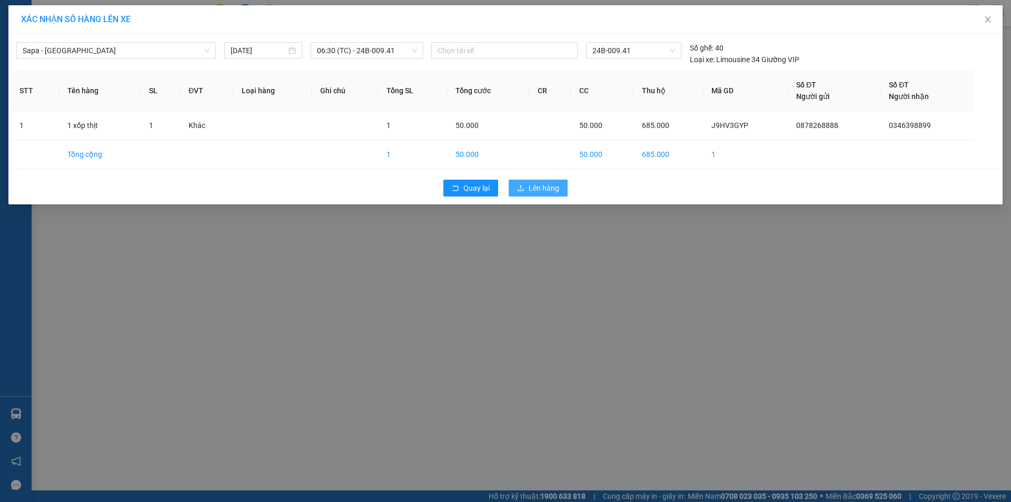
click at [520, 190] on icon "upload" at bounding box center [520, 187] width 7 height 7
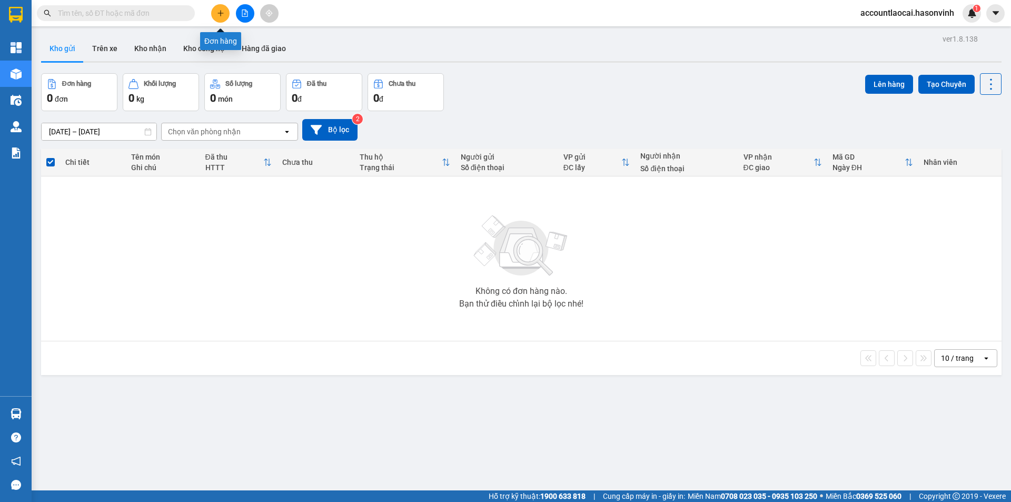
click at [218, 13] on icon "plus" at bounding box center [220, 12] width 7 height 7
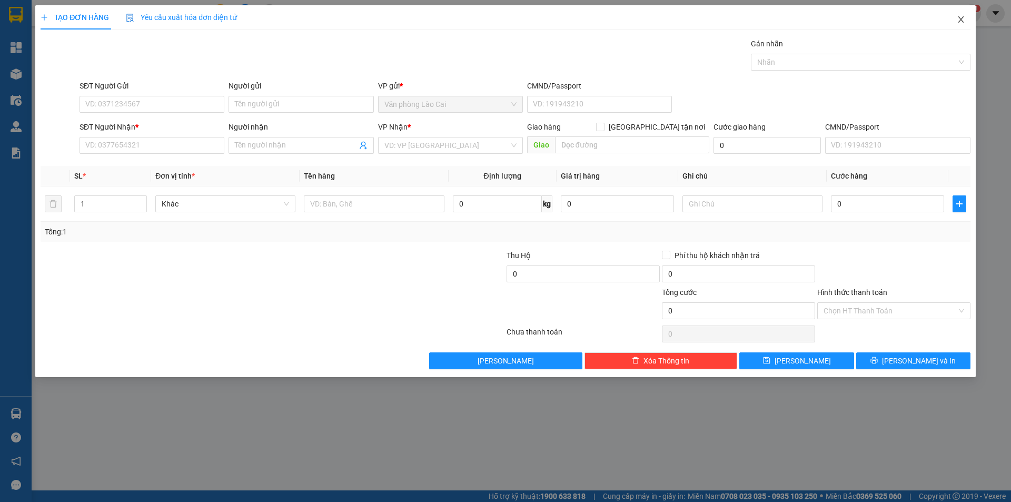
click at [961, 19] on icon "close" at bounding box center [961, 19] width 8 height 8
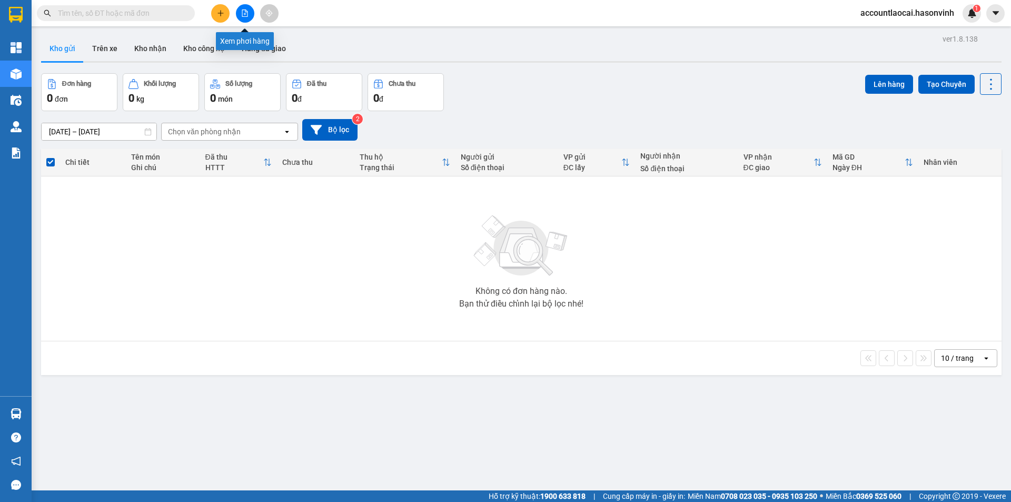
click at [246, 13] on icon "file-add" at bounding box center [244, 12] width 7 height 7
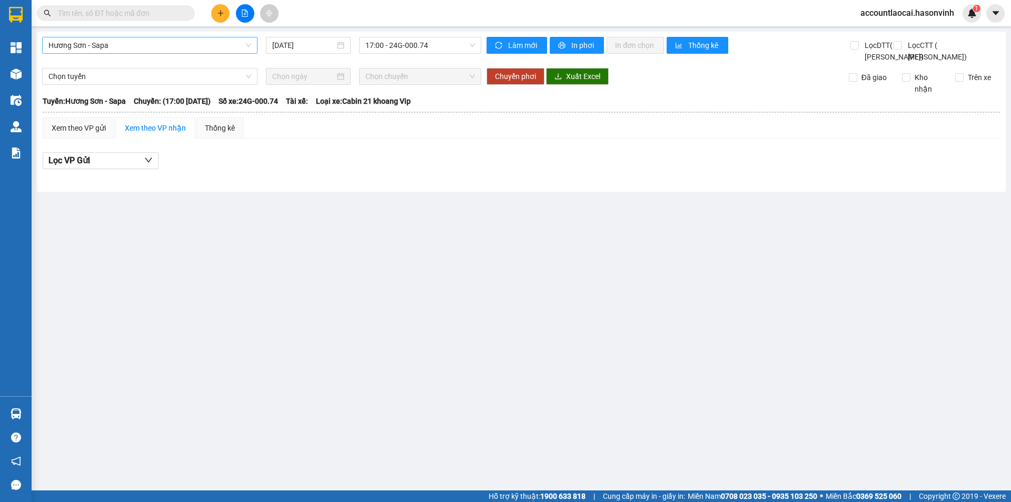
click at [155, 38] on span "Hương Sơn - Sapa" at bounding box center [149, 45] width 203 height 16
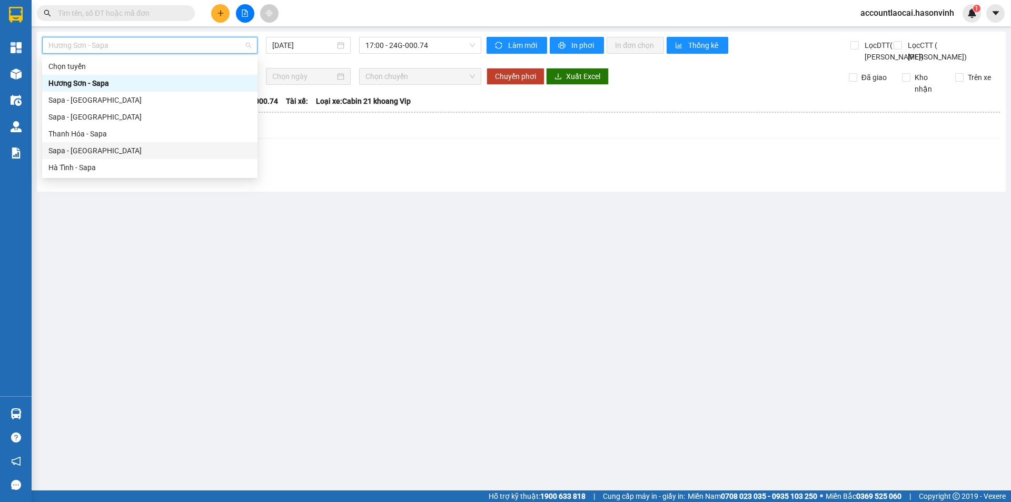
click at [77, 149] on div "Sapa - Hà Tĩnh" at bounding box center [149, 151] width 203 height 12
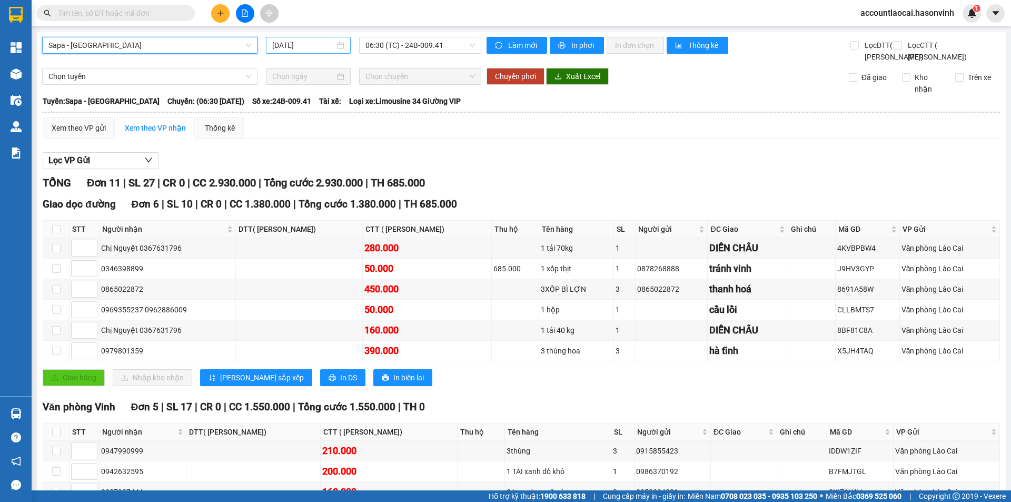
click at [297, 46] on input "14/08/2025" at bounding box center [303, 46] width 63 height 12
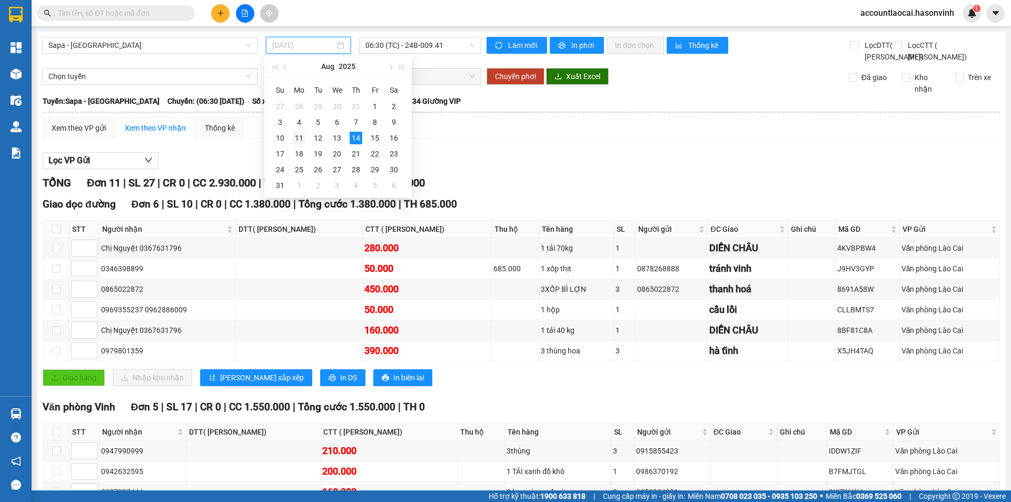
click at [302, 134] on div "11" at bounding box center [299, 138] width 13 height 13
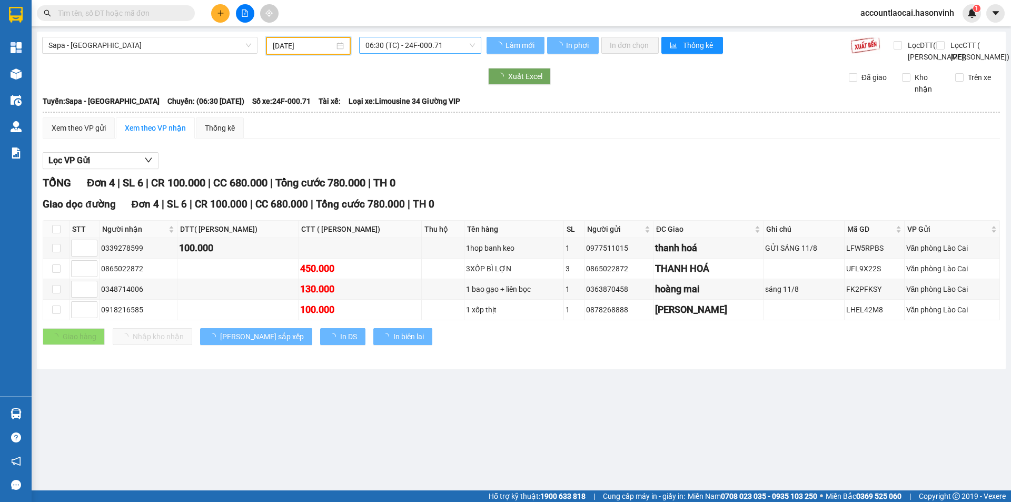
click at [436, 42] on span "06:30 (TC) - 24F-000.71" at bounding box center [421, 45] width 110 height 16
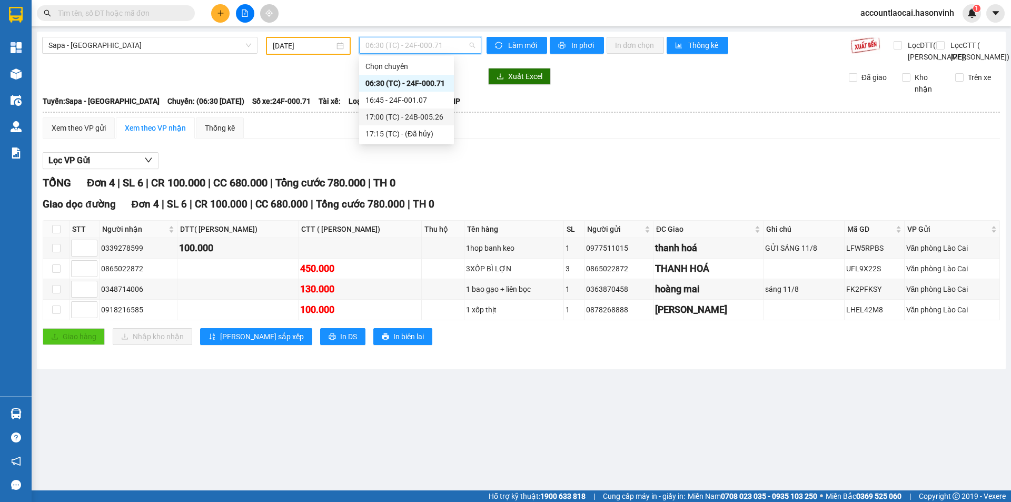
click at [423, 117] on div "17:00 (TC) - 24B-005.26" at bounding box center [407, 117] width 82 height 12
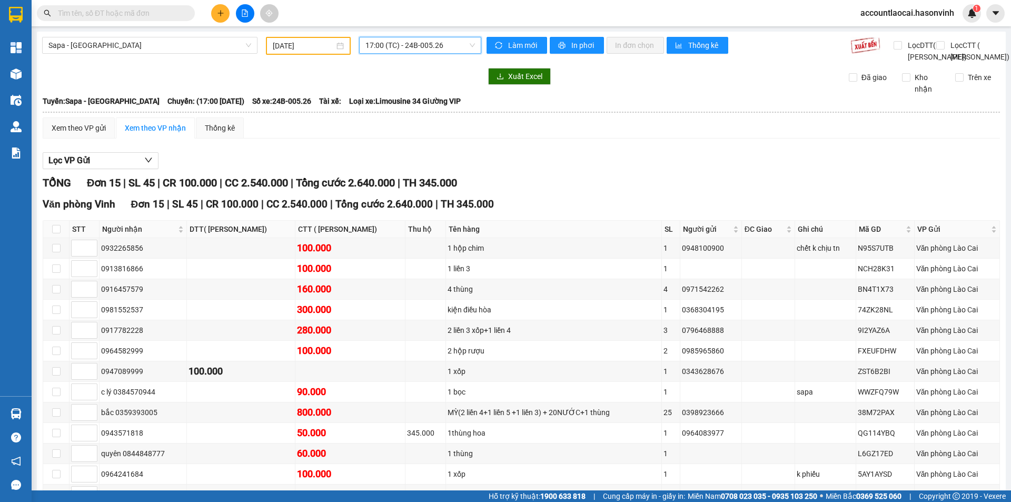
click at [426, 43] on span "17:00 (TC) - 24B-005.26" at bounding box center [421, 45] width 110 height 16
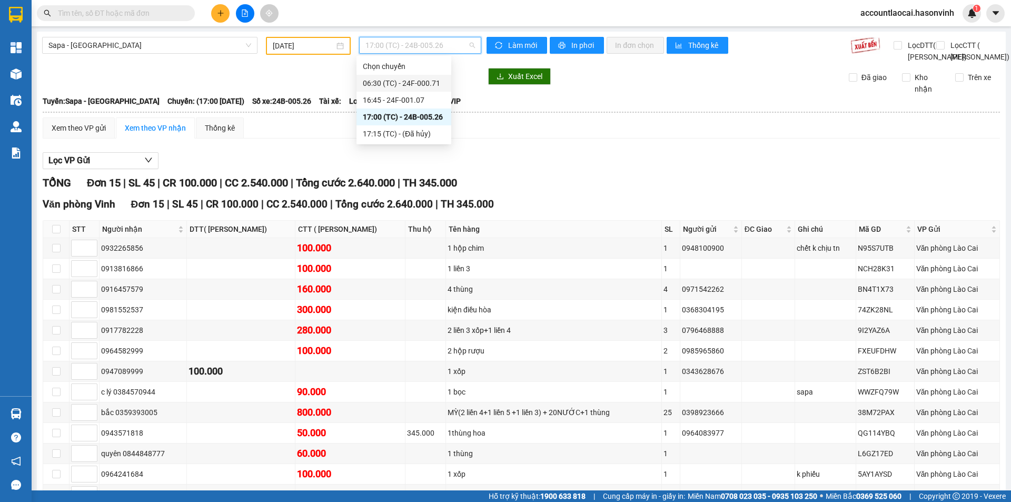
click at [422, 80] on div "06:30 (TC) - 24F-000.71" at bounding box center [404, 83] width 82 height 12
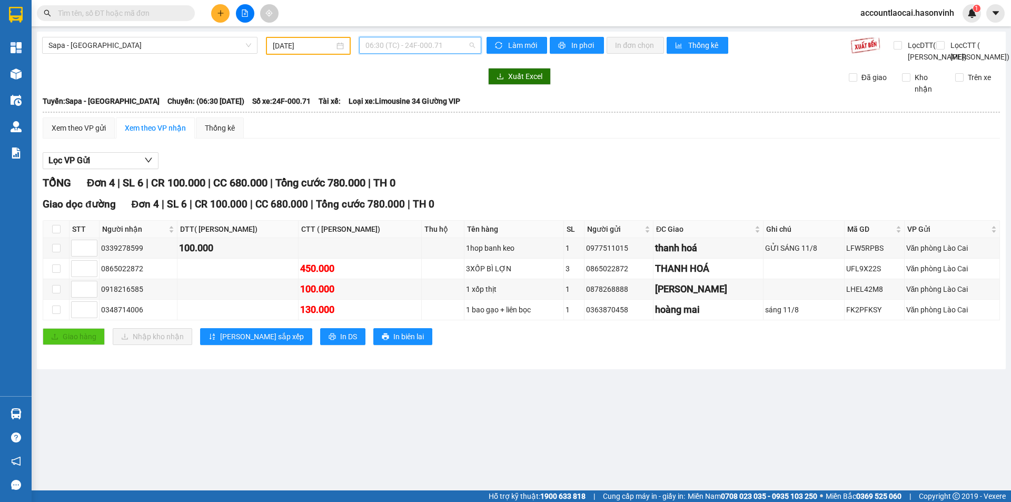
click at [409, 45] on span "06:30 (TC) - 24F-000.71" at bounding box center [421, 45] width 110 height 16
click at [162, 47] on span "Sapa - Hà Tĩnh" at bounding box center [149, 45] width 203 height 16
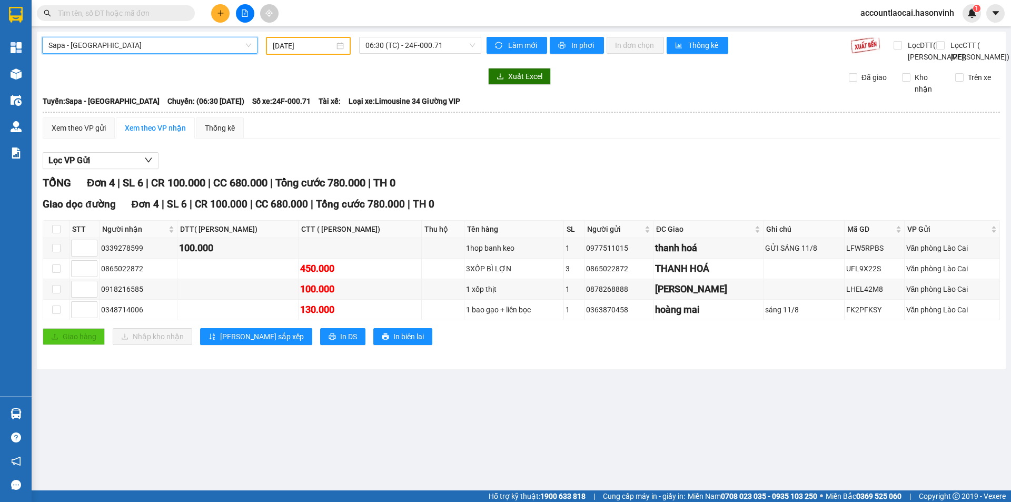
click at [300, 44] on input "11/08/2025" at bounding box center [304, 46] width 62 height 12
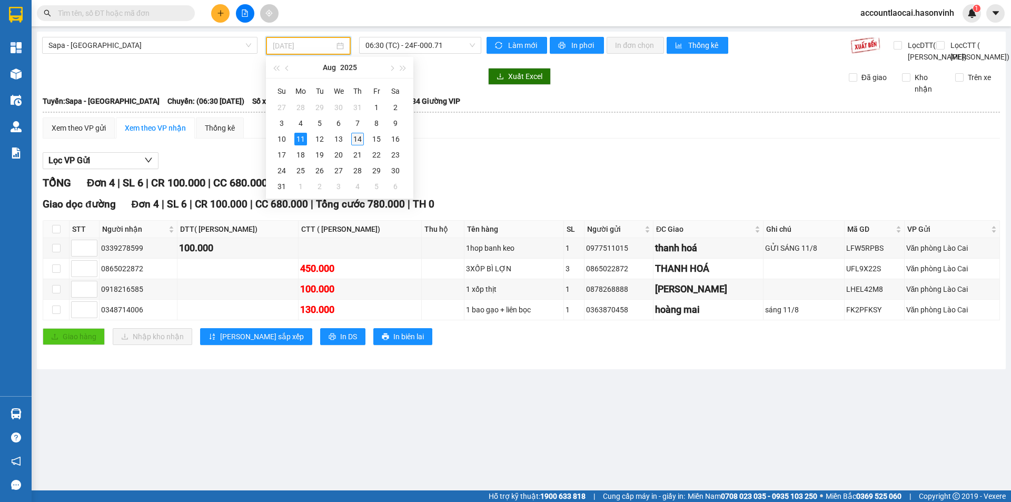
click at [358, 143] on div "14" at bounding box center [357, 139] width 13 height 13
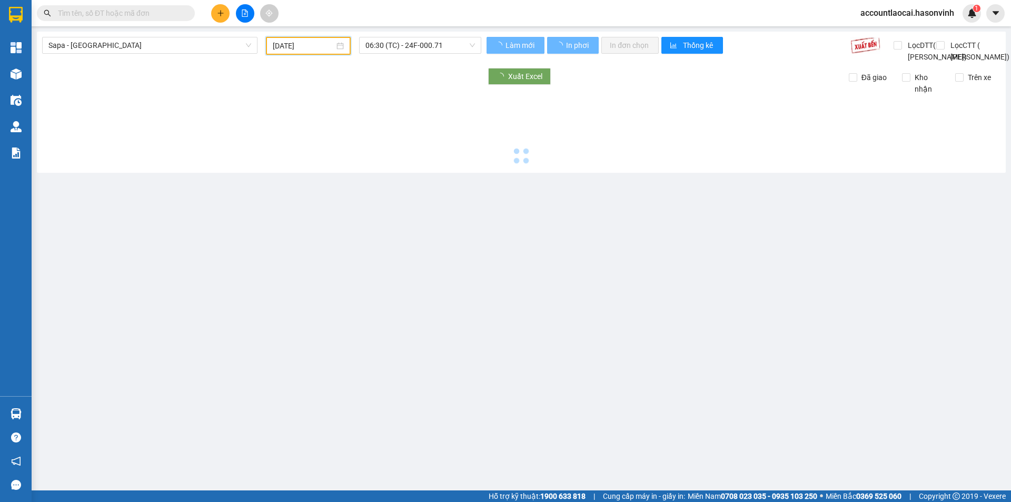
type input "14/08/2025"
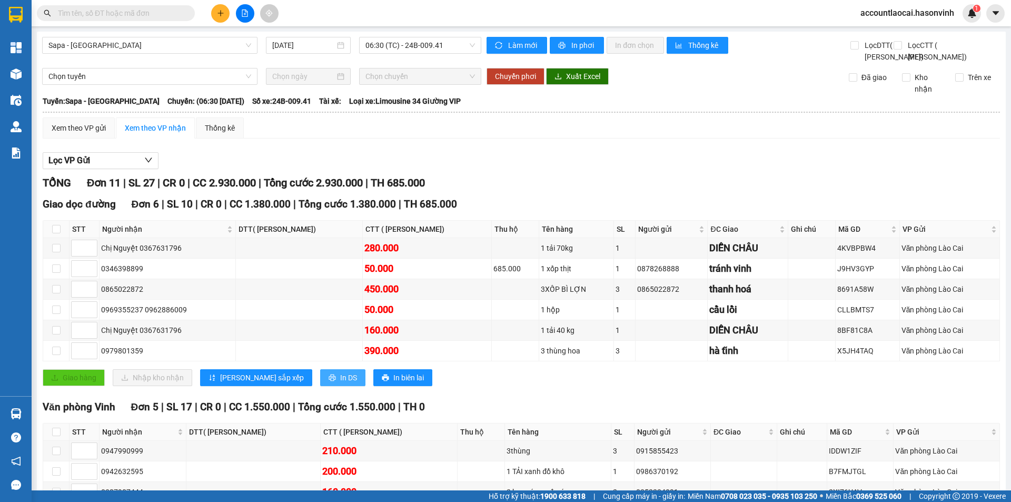
click at [340, 383] on span "In DS" at bounding box center [348, 378] width 17 height 12
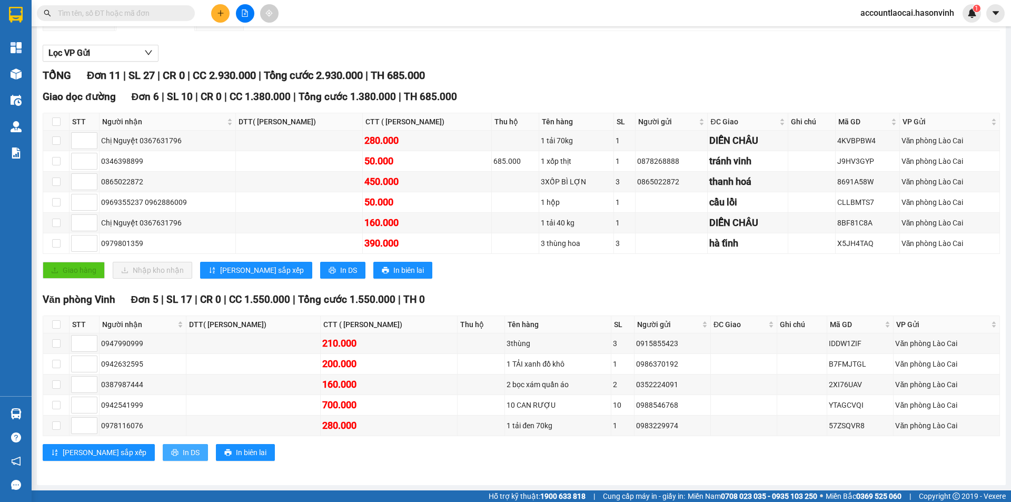
click at [183, 449] on span "In DS" at bounding box center [191, 453] width 17 height 12
click at [320, 275] on button "In DS" at bounding box center [342, 270] width 45 height 17
click at [164, 13] on input "text" at bounding box center [120, 13] width 124 height 12
click at [159, 14] on input "text" at bounding box center [120, 13] width 124 height 12
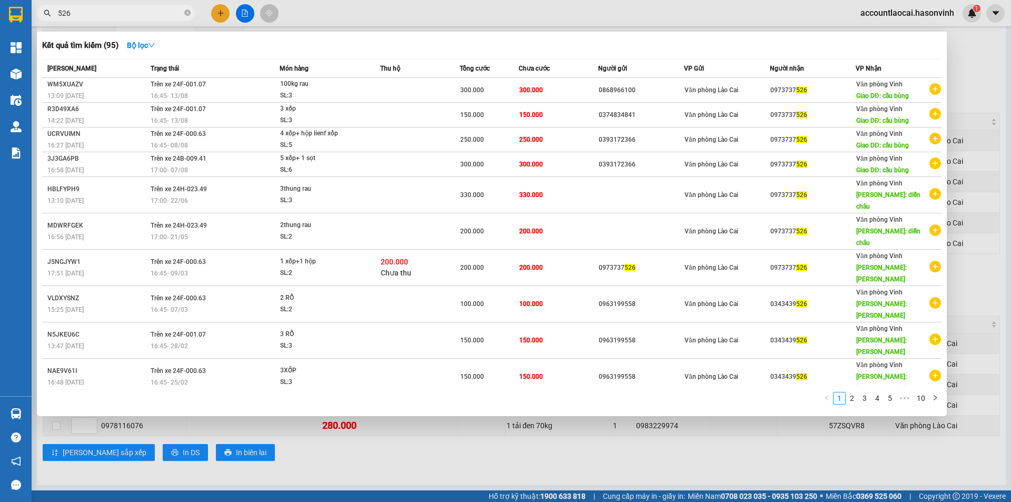
type input "526"
click at [244, 12] on div at bounding box center [505, 251] width 1011 height 502
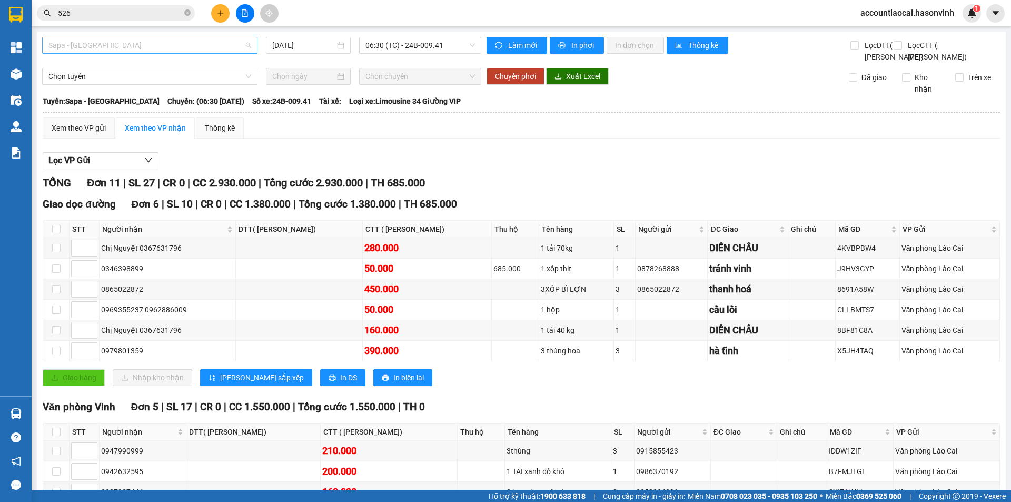
click at [144, 49] on span "Sapa - Hà Tĩnh" at bounding box center [149, 45] width 203 height 16
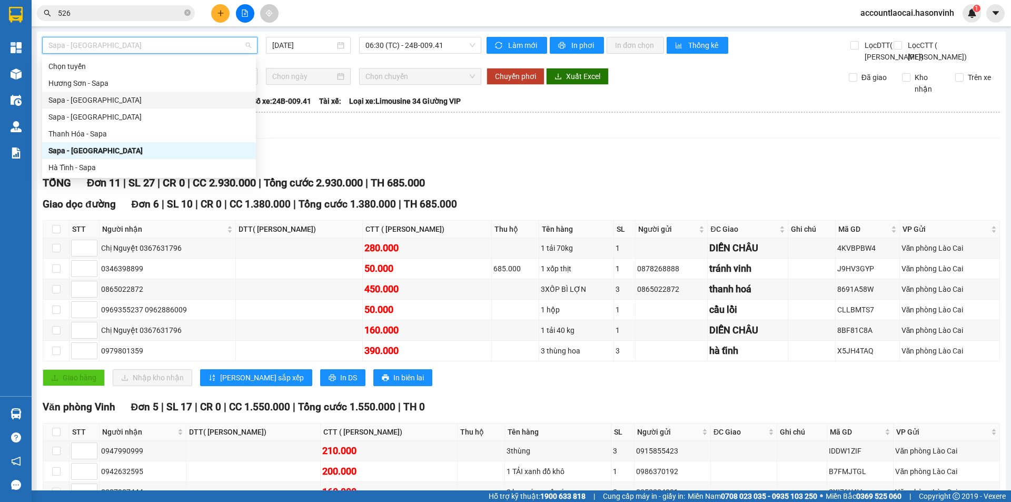
click at [81, 103] on div "Sapa - Hương Sơn" at bounding box center [148, 100] width 201 height 12
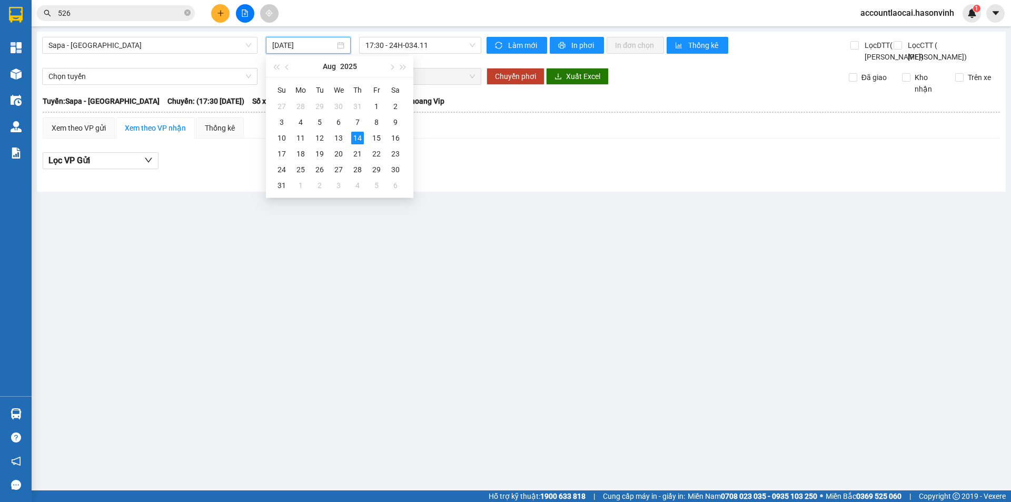
click at [324, 40] on input "14/08/2025" at bounding box center [303, 46] width 63 height 12
click at [299, 139] on div "11" at bounding box center [300, 138] width 13 height 13
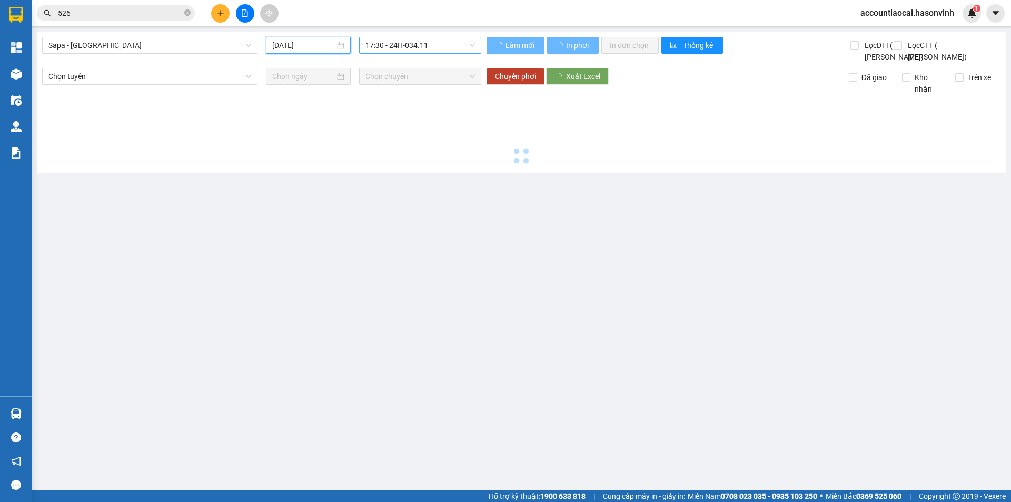
type input "11/08/2025"
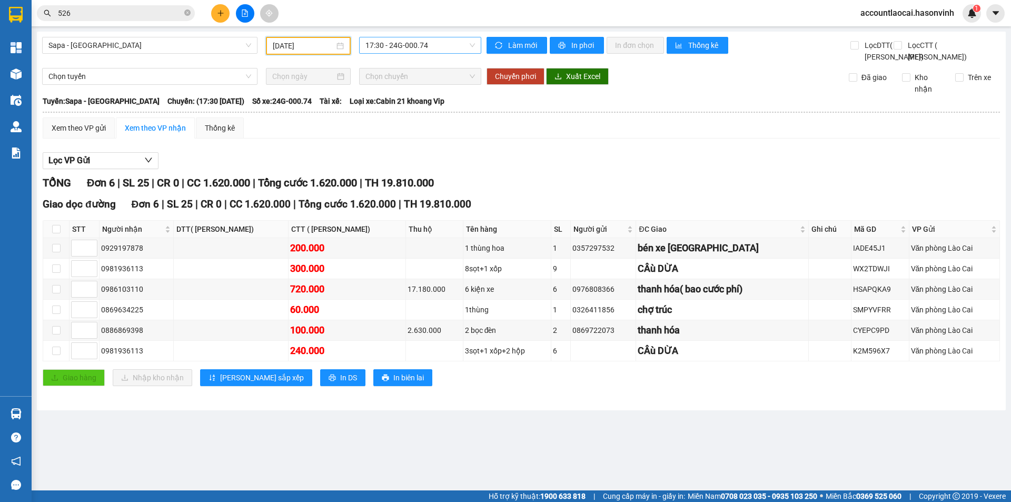
click at [426, 47] on span "17:30 - 24G-000.74" at bounding box center [421, 45] width 110 height 16
click at [340, 383] on span "In DS" at bounding box center [348, 378] width 17 height 12
